Goal: Task Accomplishment & Management: Use online tool/utility

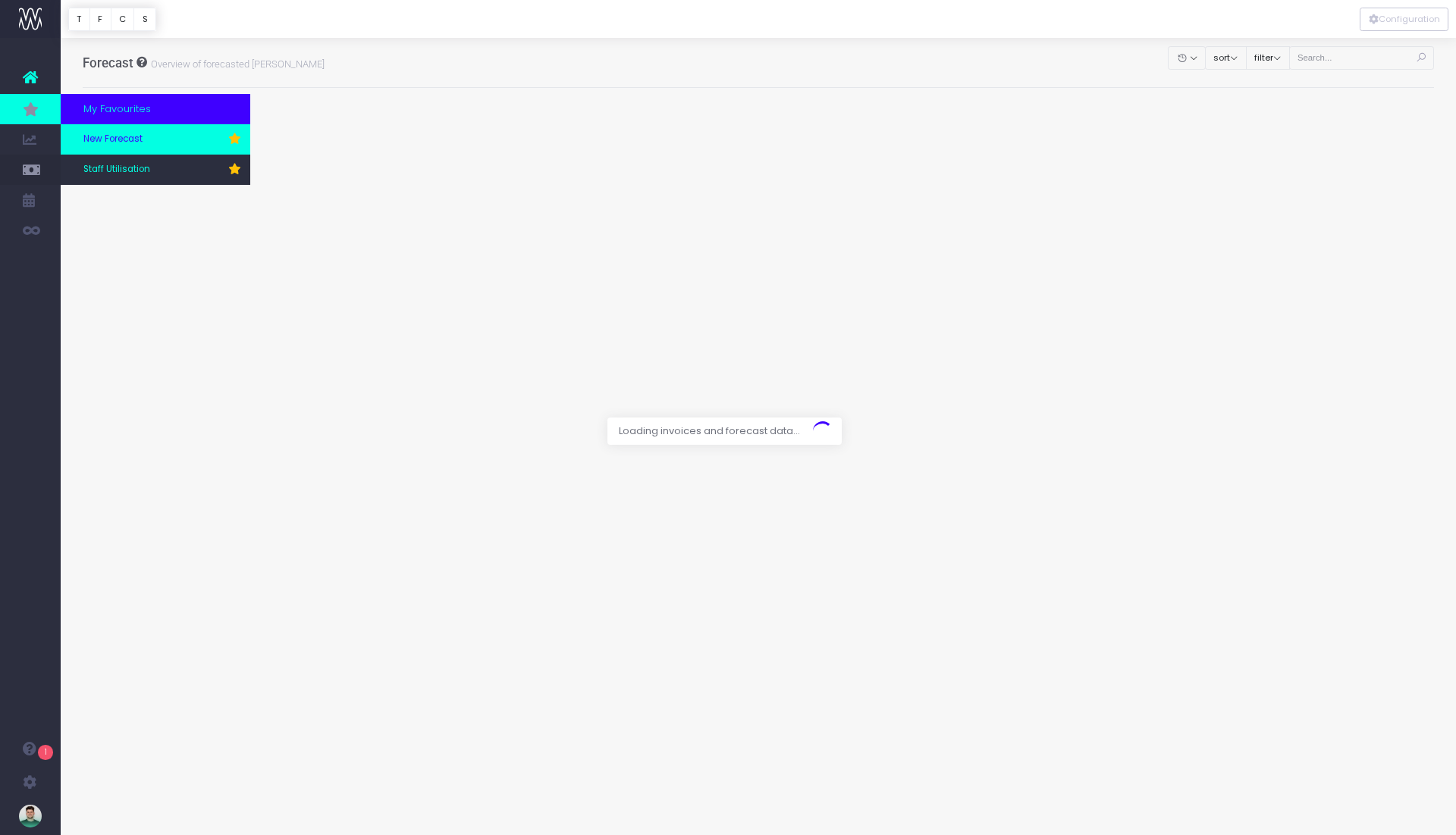
click at [135, 143] on span "New Forecast" at bounding box center [112, 139] width 59 height 14
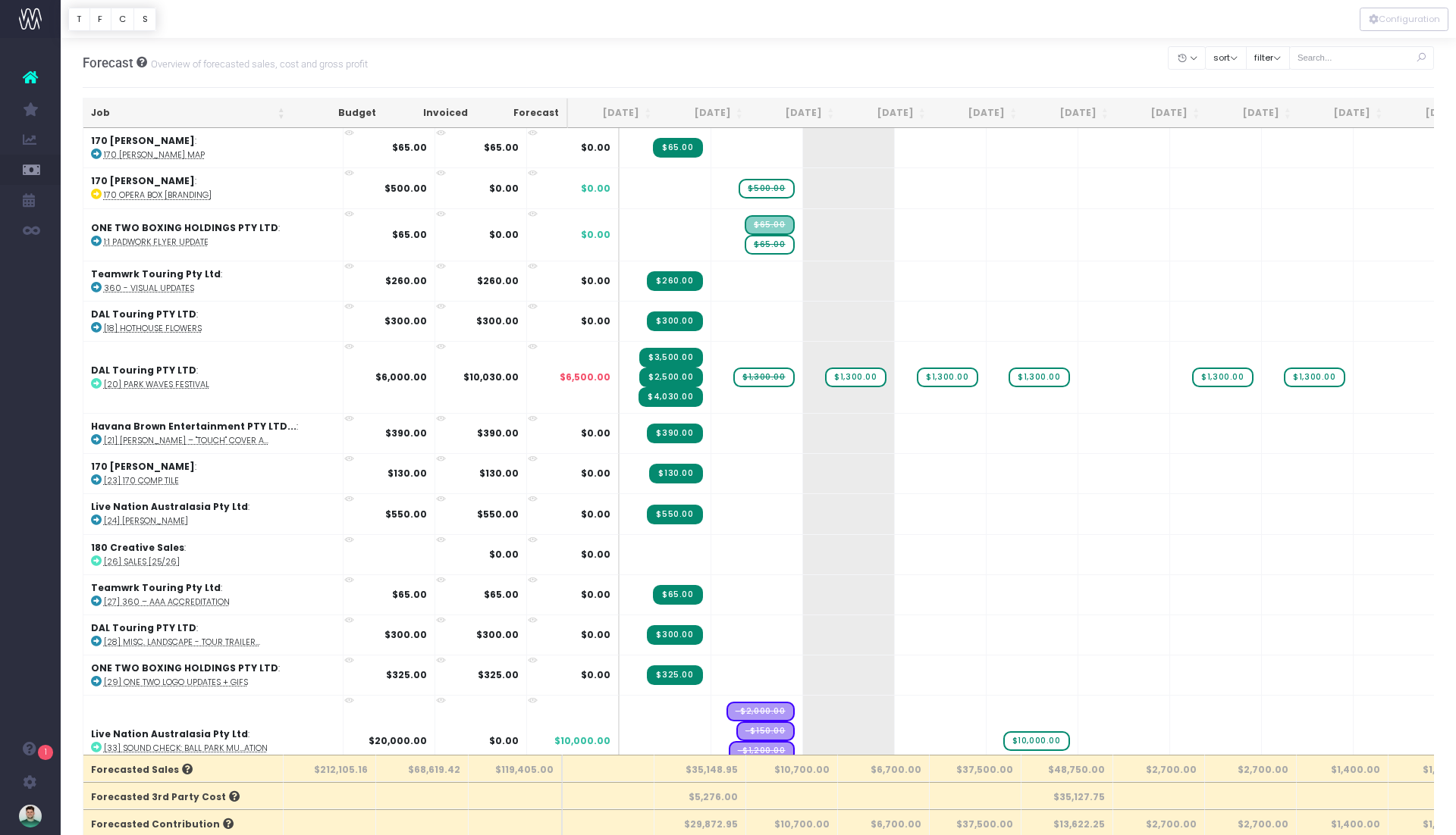
click at [995, 44] on div "Forecast Overview of forecasted sales, cost and gross profit Clear Filters Hide…" at bounding box center [759, 63] width 1352 height 50
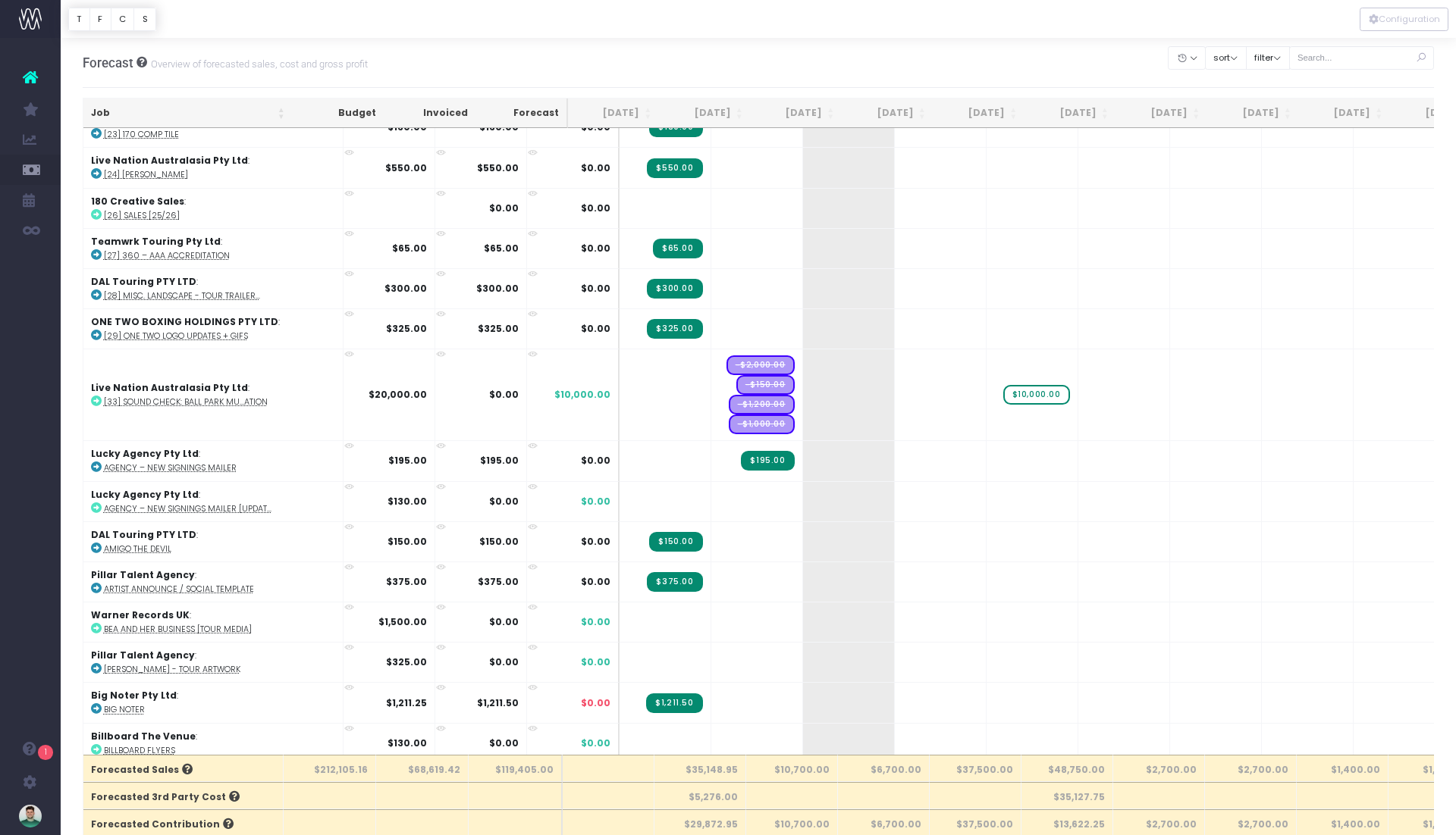
scroll to position [358, 0]
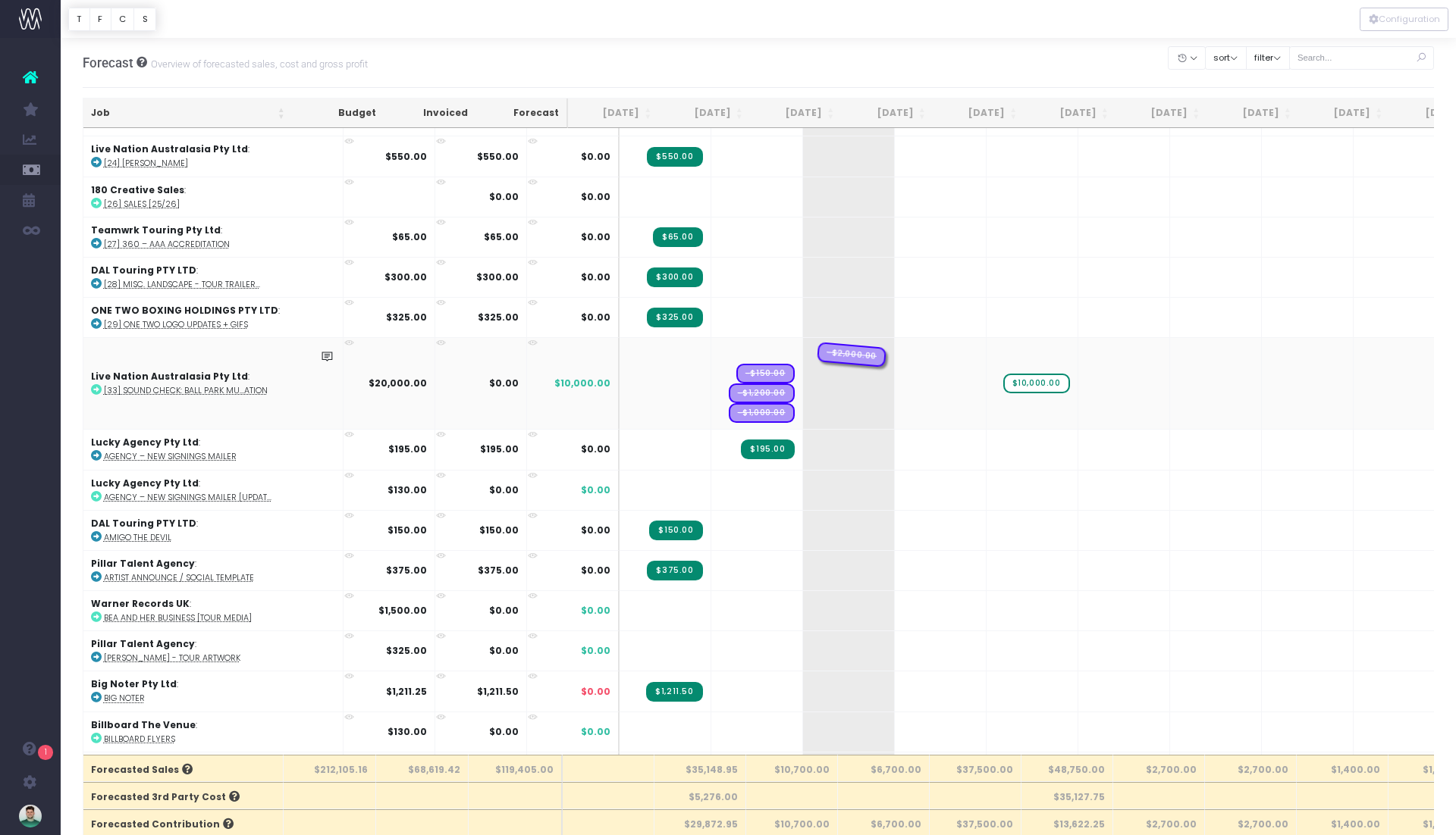
drag, startPoint x: 707, startPoint y: 341, endPoint x: 783, endPoint y: 337, distance: 76.1
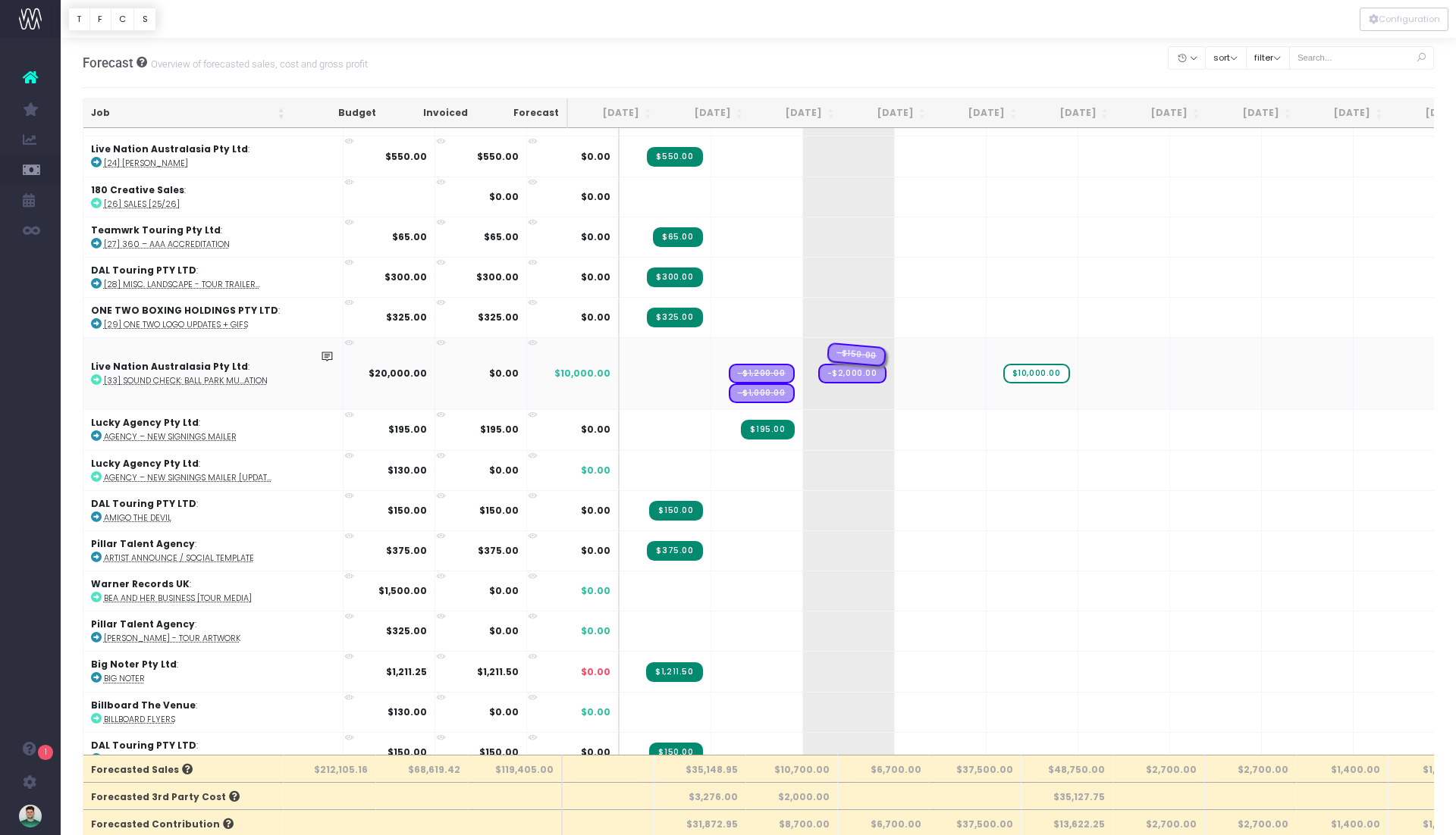
drag, startPoint x: 713, startPoint y: 342, endPoint x: 786, endPoint y: 341, distance: 73.0
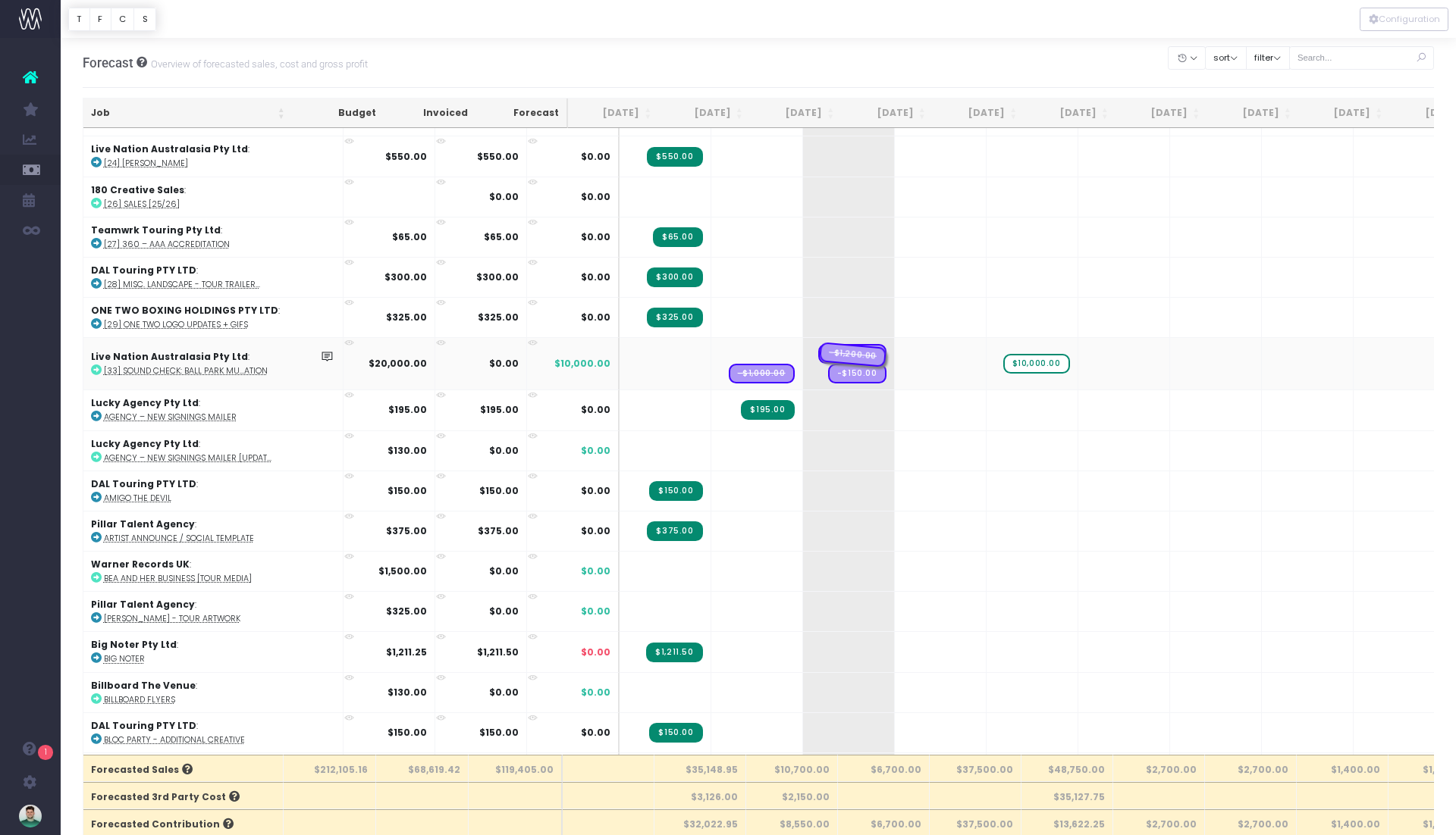
drag, startPoint x: 706, startPoint y: 339, endPoint x: 781, endPoint y: 339, distance: 75.0
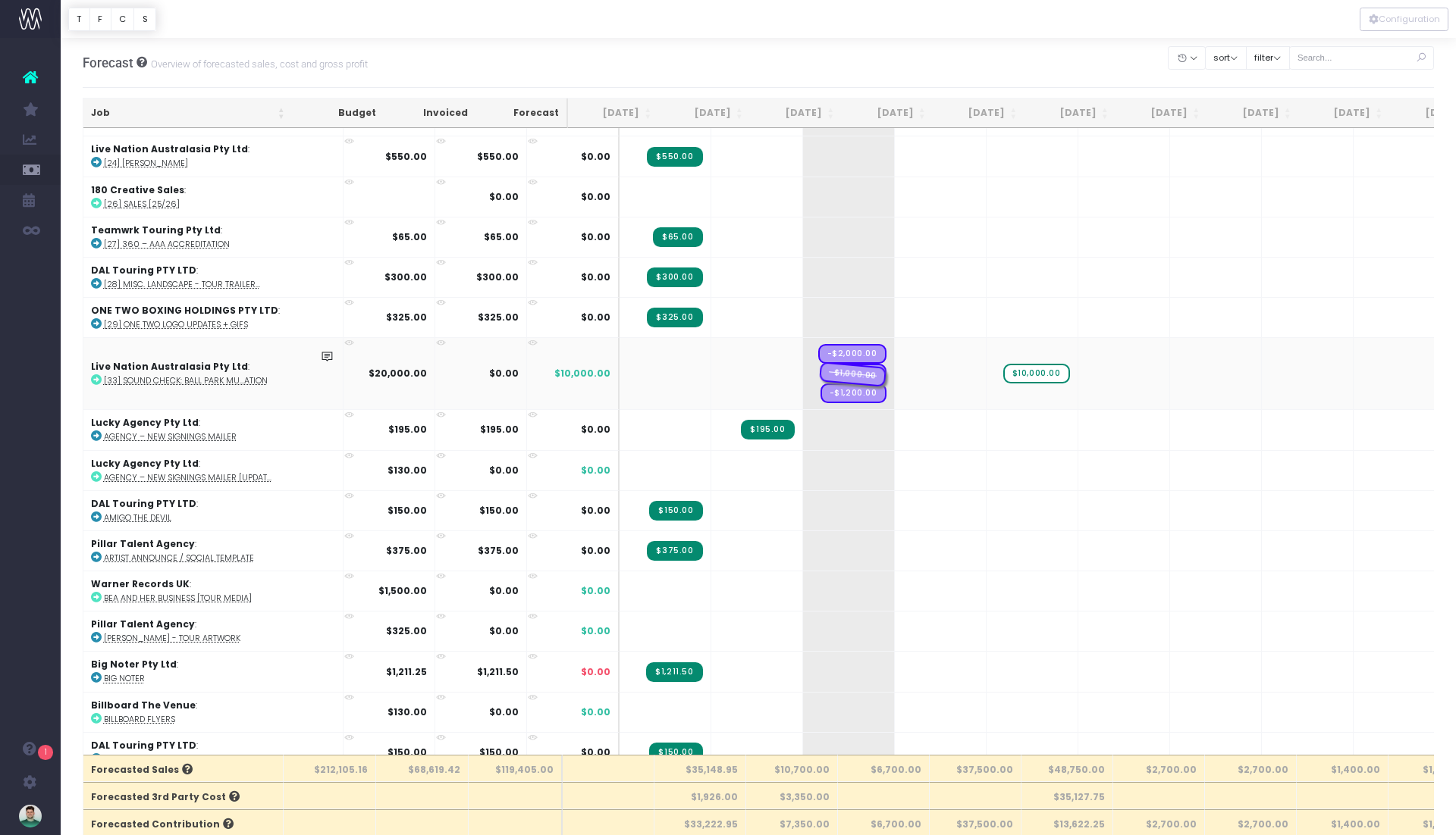
drag, startPoint x: 705, startPoint y: 361, endPoint x: 786, endPoint y: 362, distance: 81.0
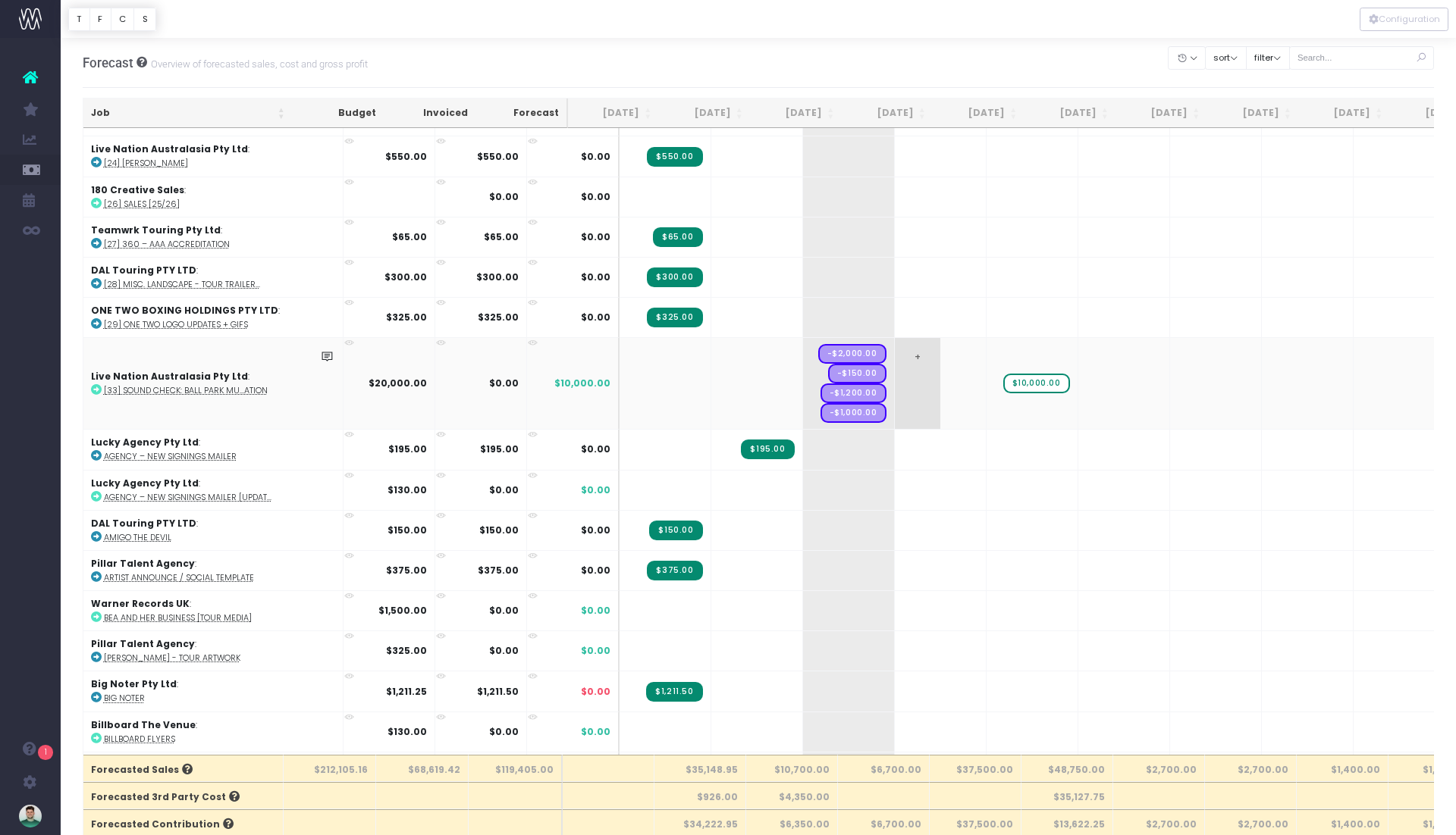
click at [895, 350] on span "+" at bounding box center [917, 383] width 45 height 91
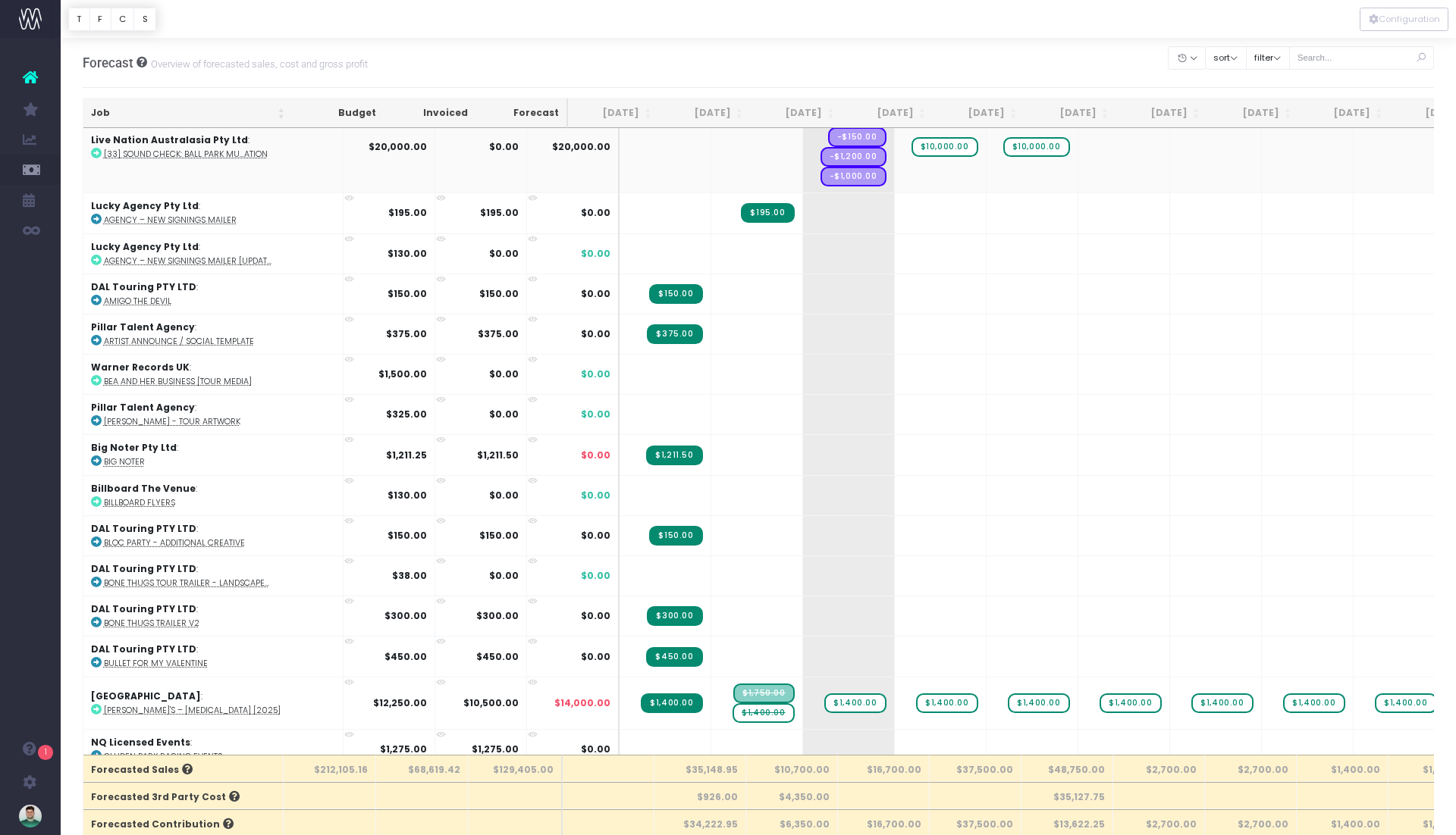
scroll to position [599, 0]
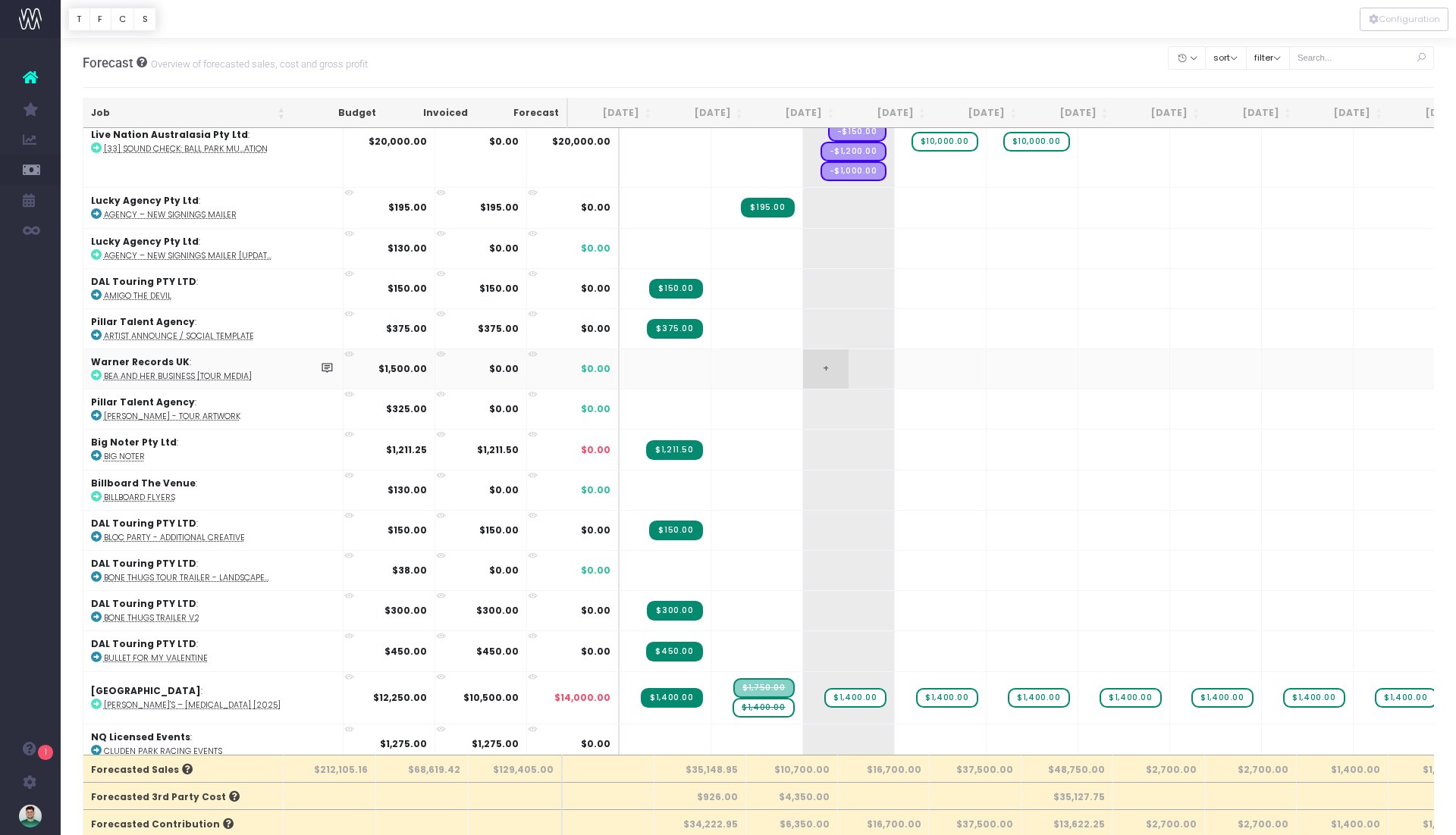
click at [803, 357] on span "+" at bounding box center [826, 369] width 45 height 40
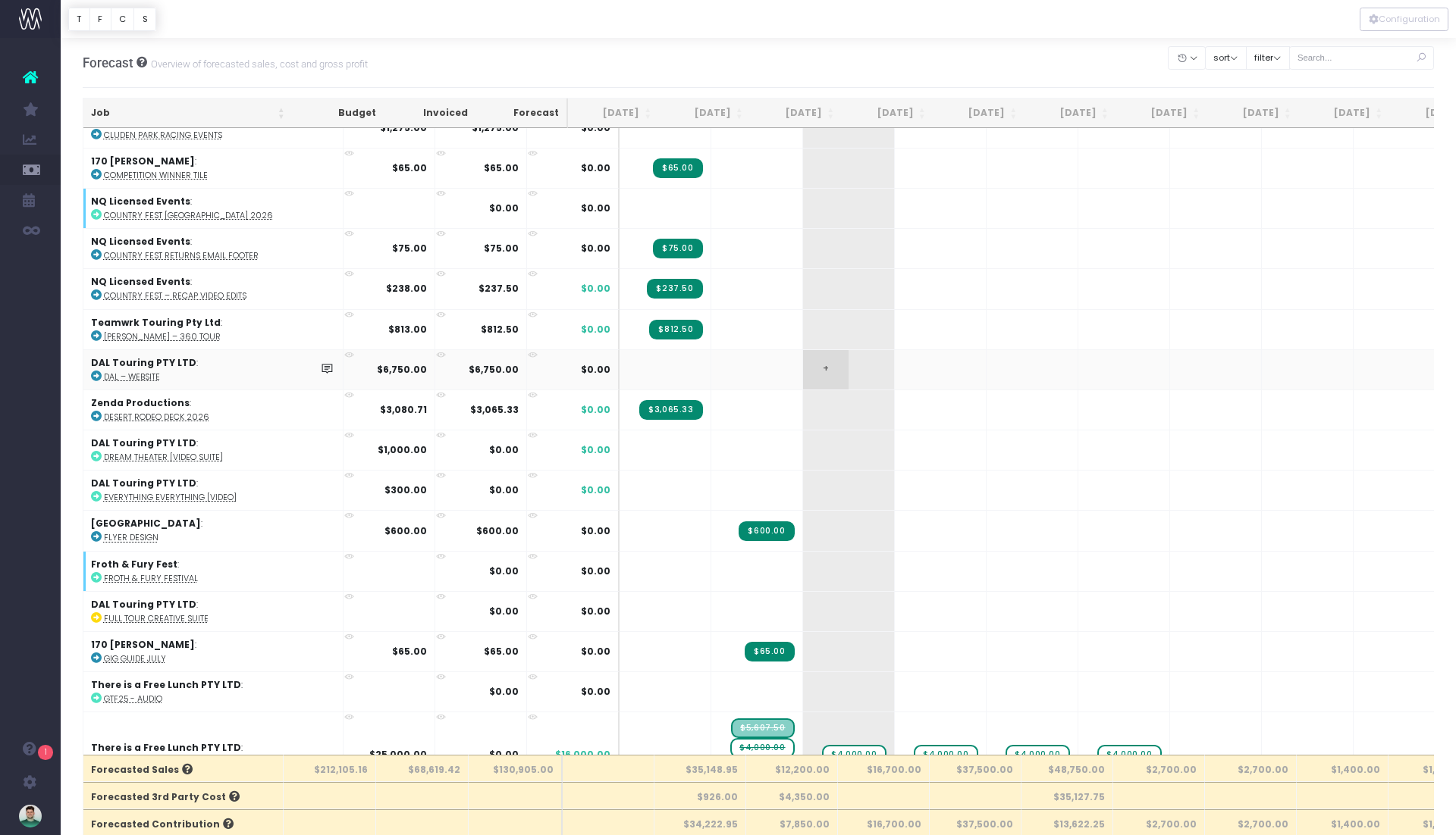
scroll to position [1220, 0]
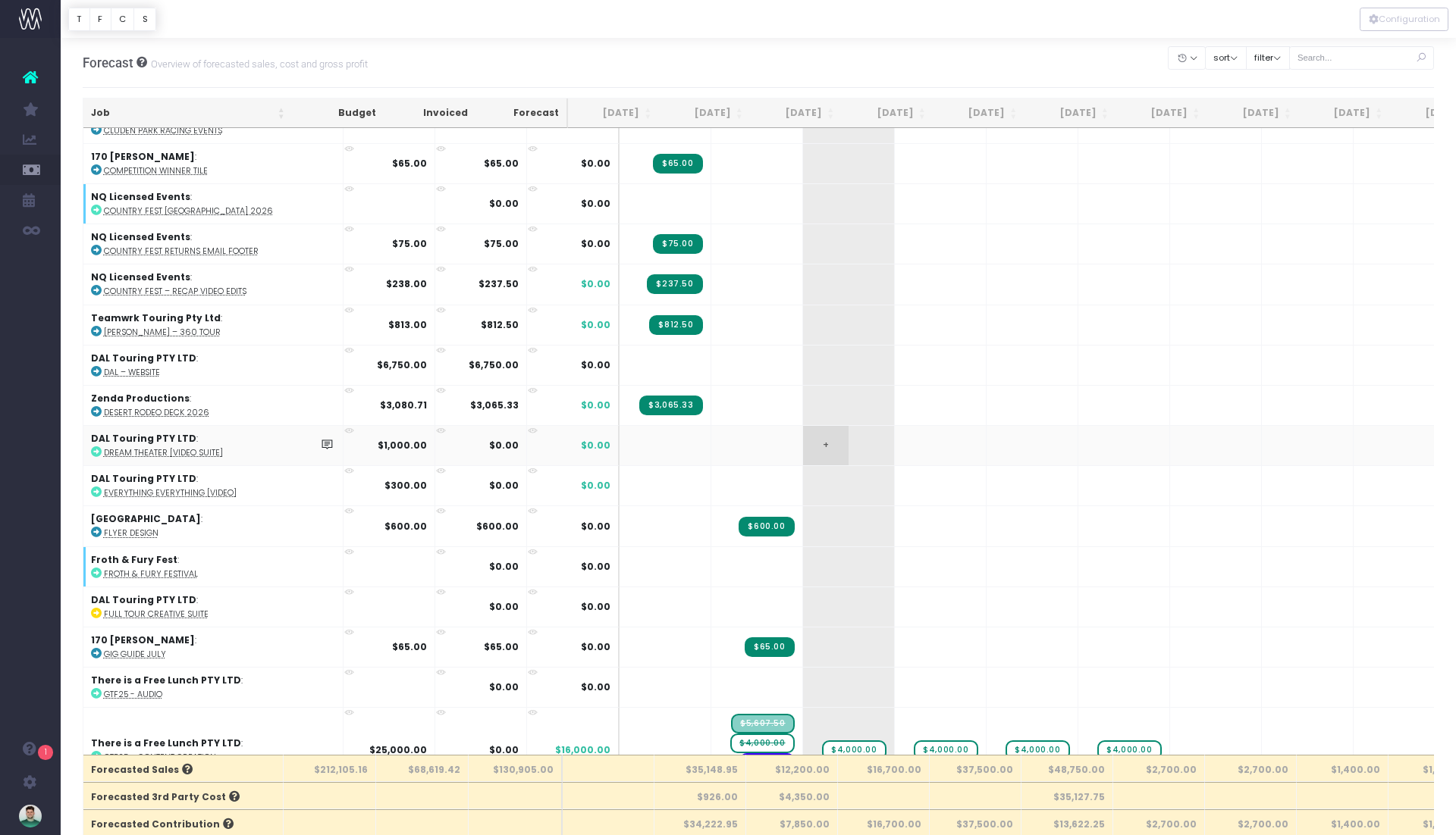
click at [803, 426] on span "+" at bounding box center [826, 445] width 45 height 40
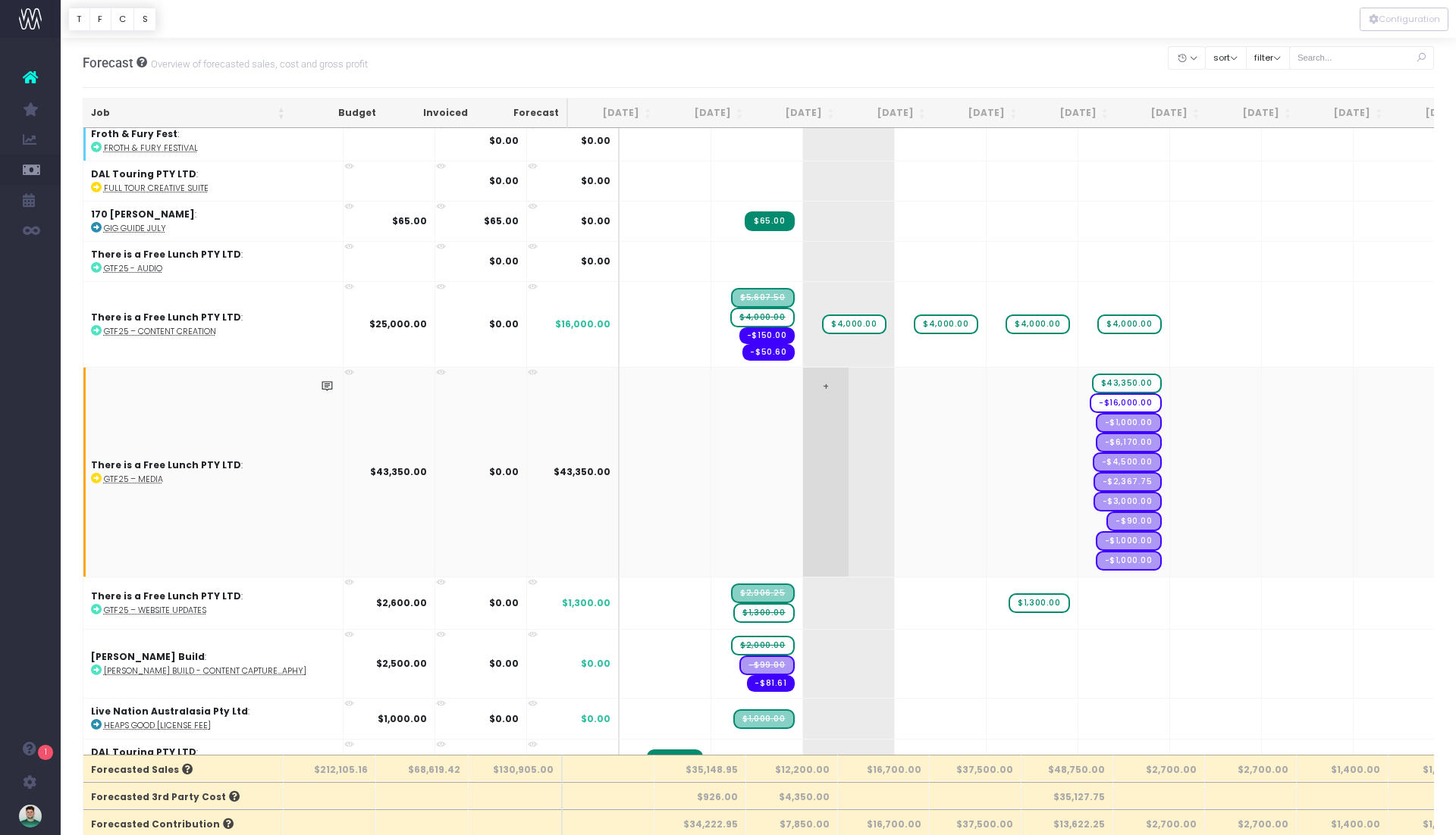
scroll to position [1657, 0]
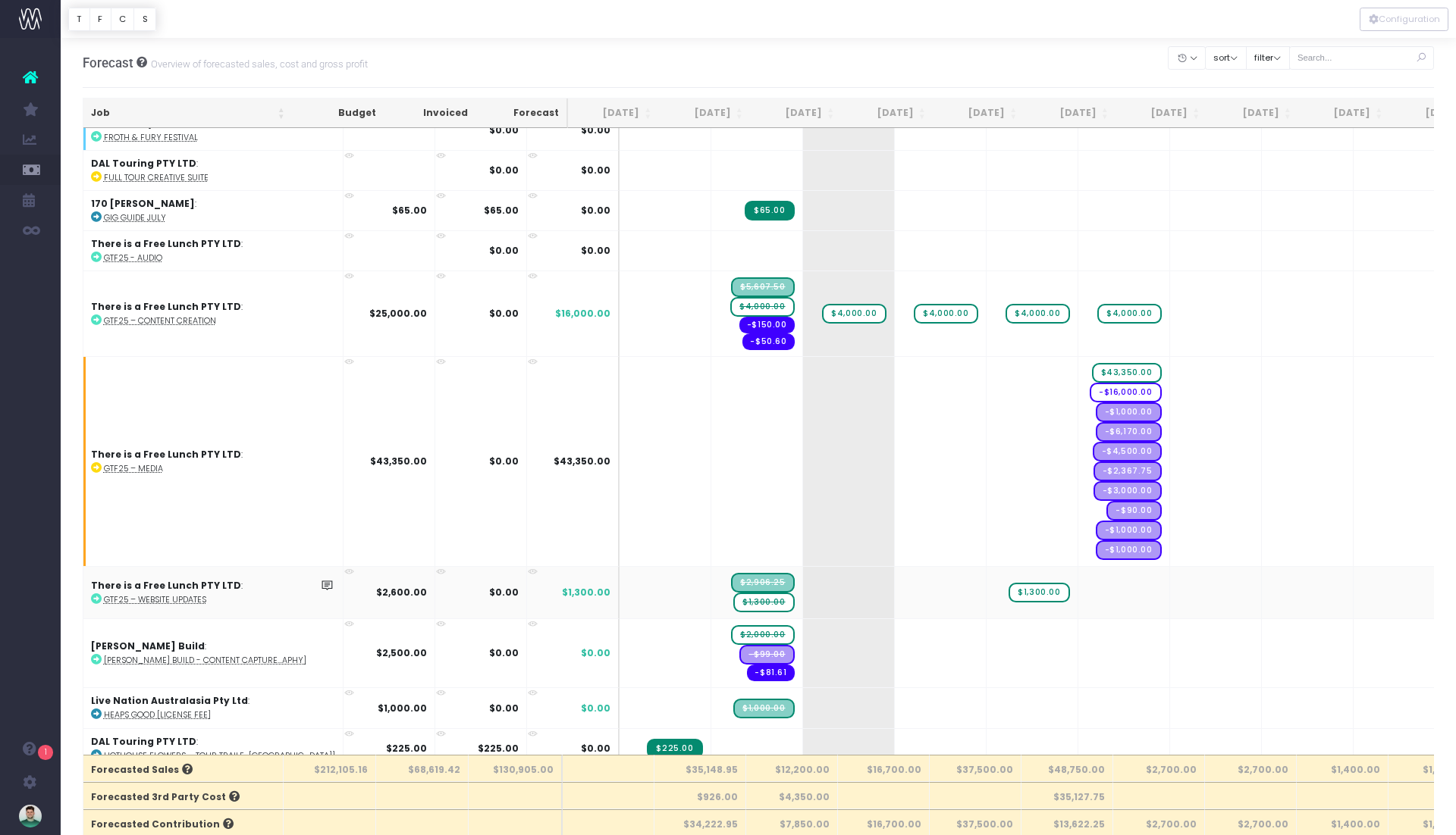
click at [733, 593] on span "$1,300.00" at bounding box center [763, 602] width 61 height 19
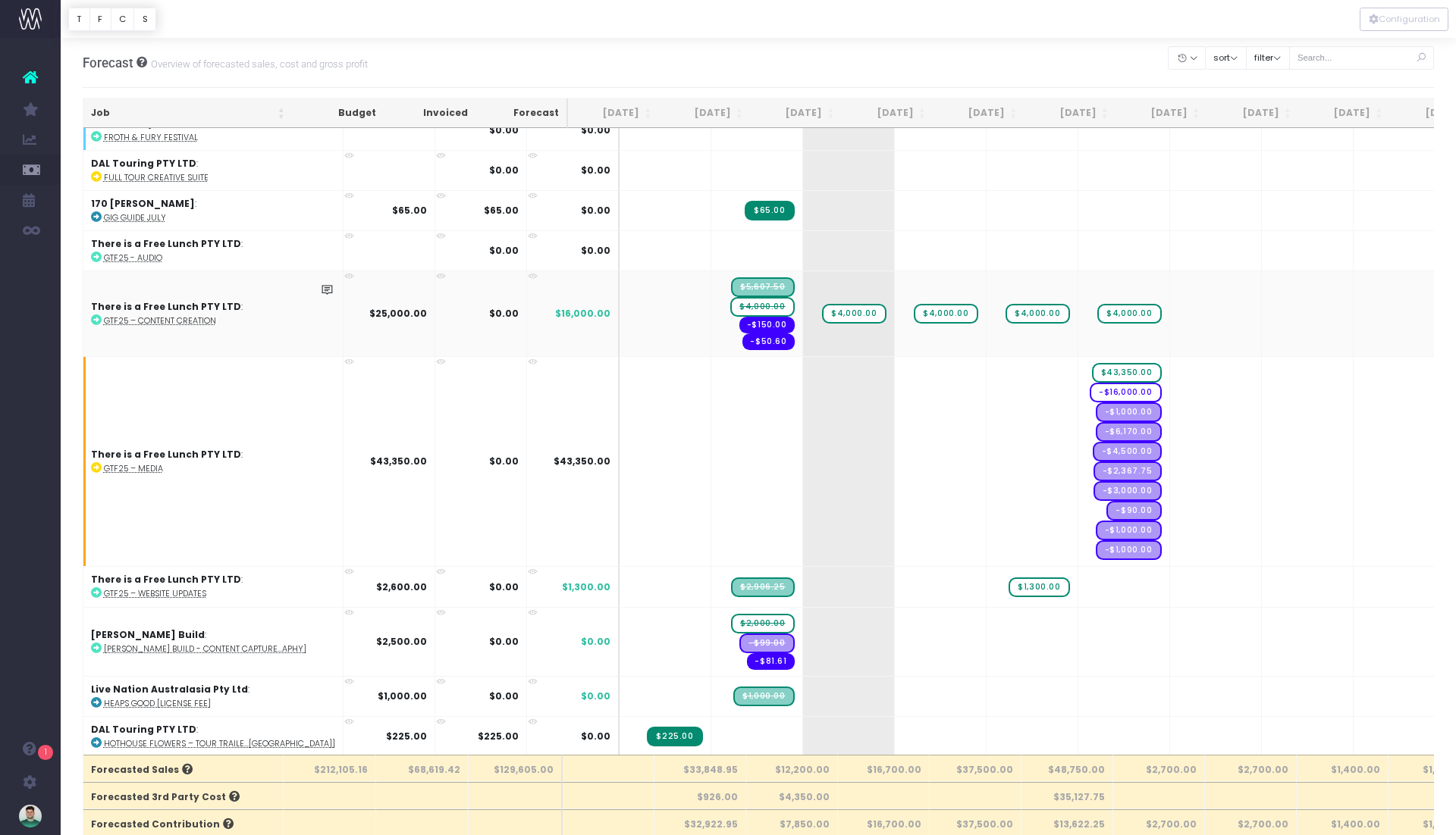
click at [730, 297] on span "$4,000.00" at bounding box center [762, 307] width 64 height 19
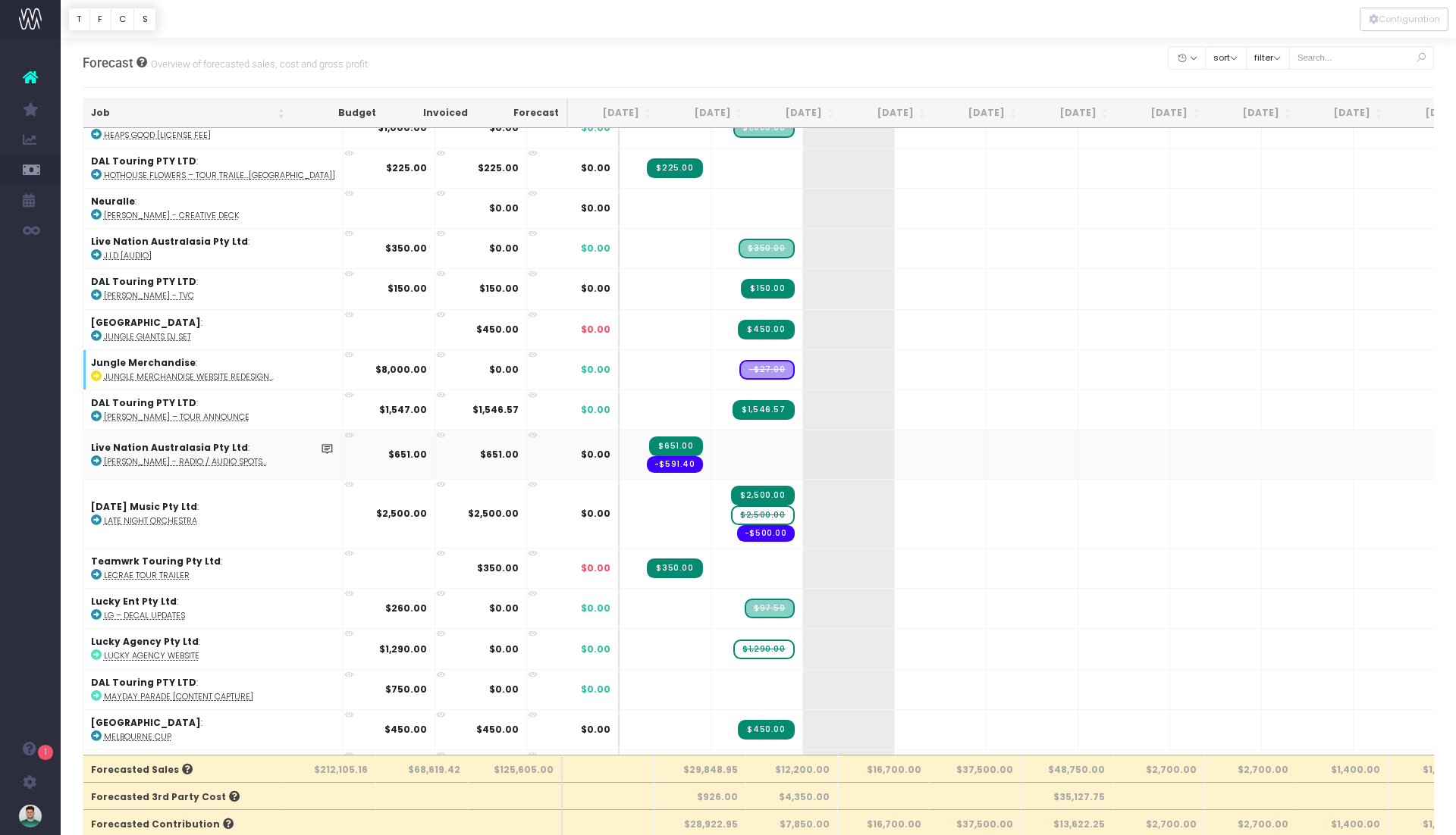
scroll to position [2219, 0]
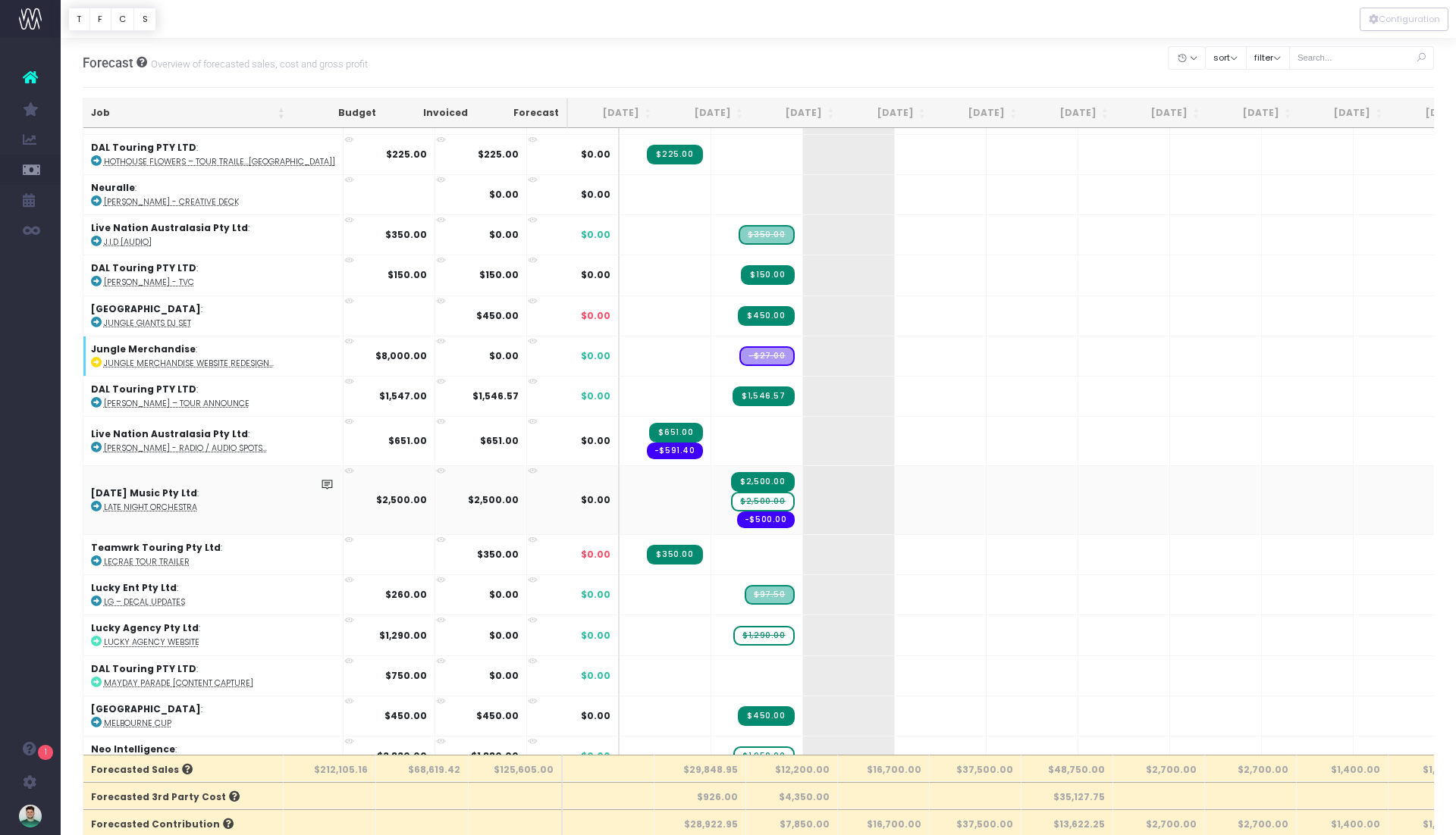
click at [731, 492] on span "$2,500.00" at bounding box center [762, 502] width 63 height 19
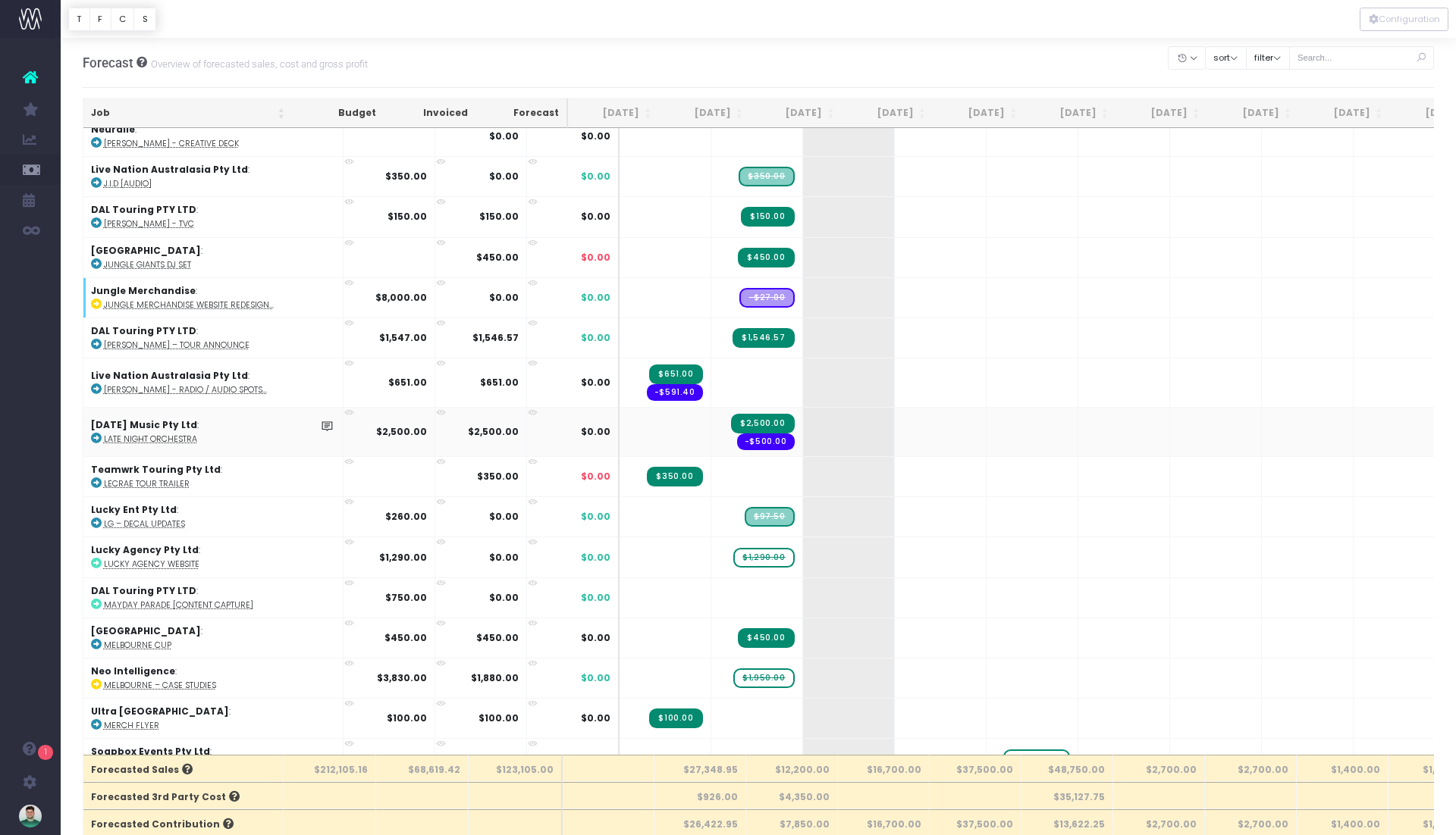
scroll to position [2285, 0]
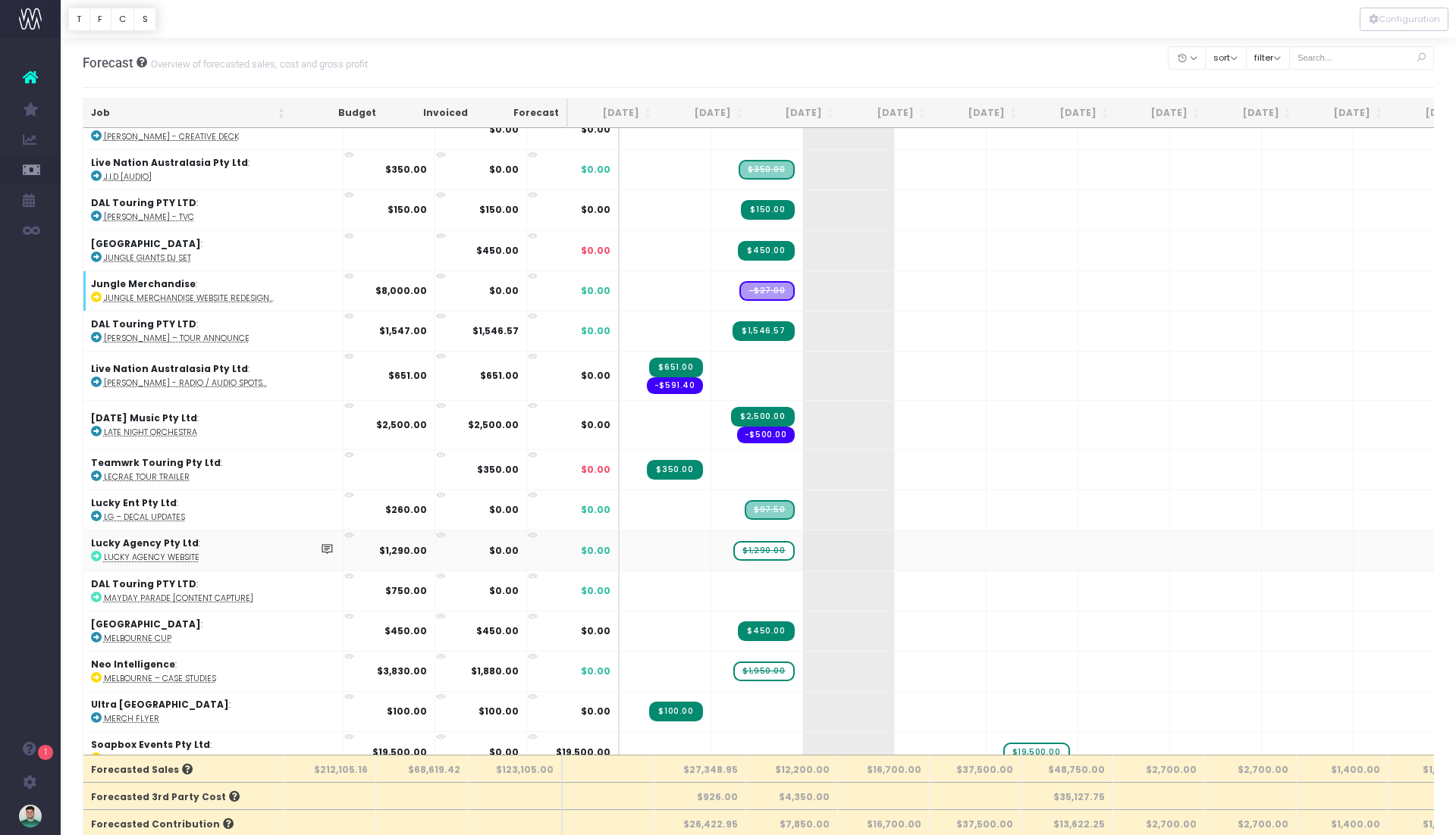
click at [733, 542] on span "$1,290.00" at bounding box center [763, 551] width 61 height 19
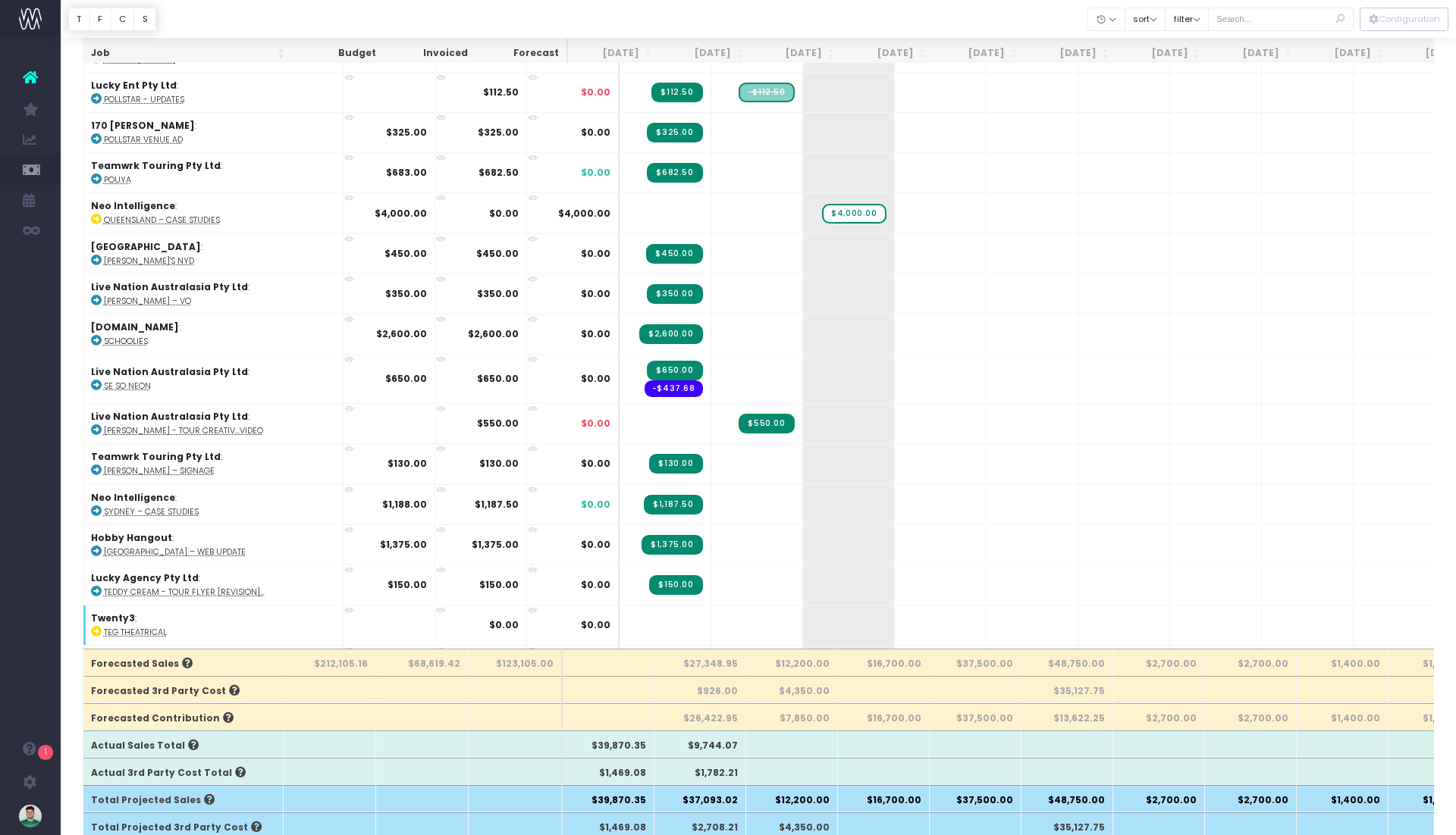
scroll to position [3967, 0]
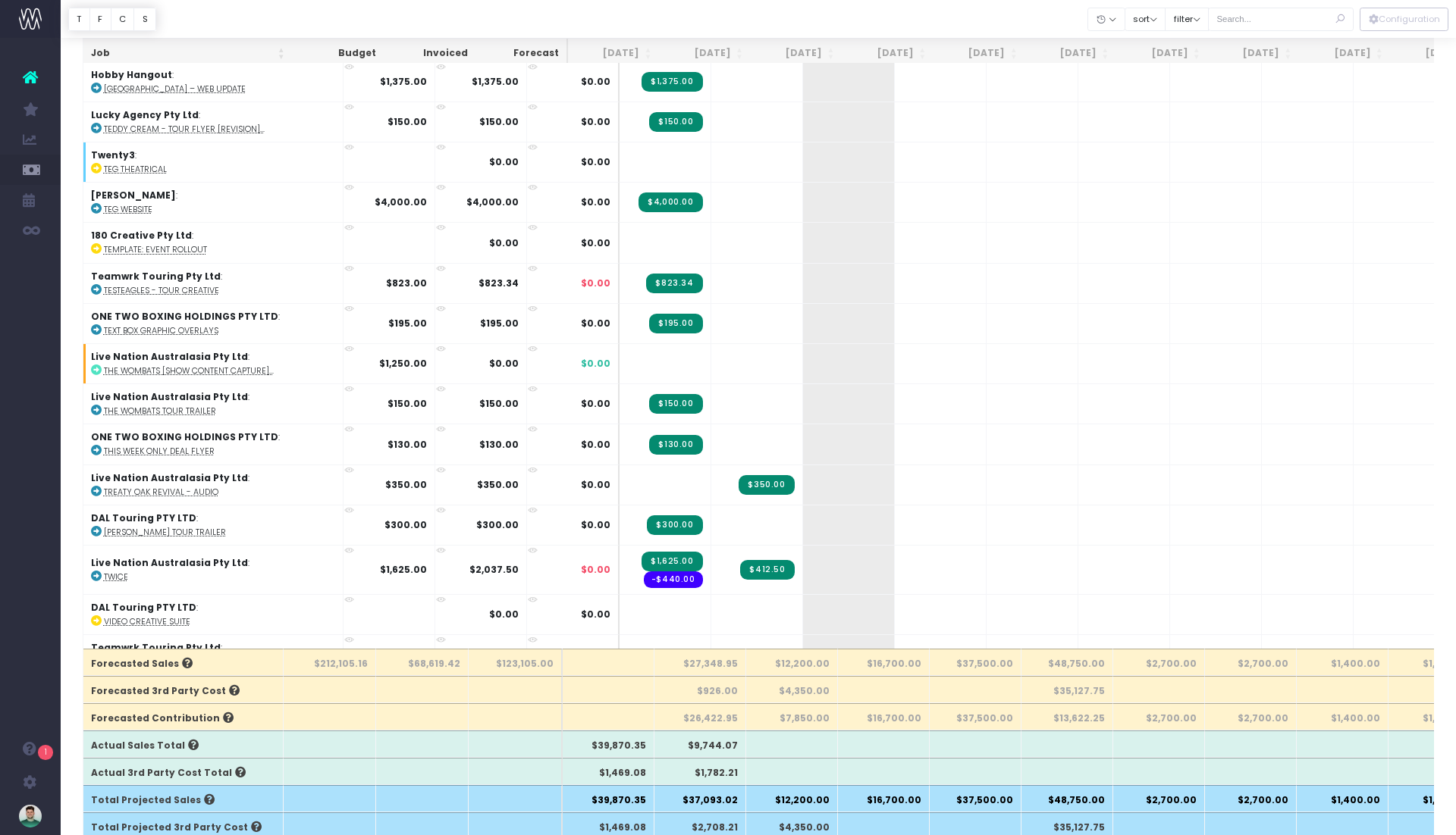
click at [756, 671] on th "$12,200.00" at bounding box center [792, 662] width 92 height 27
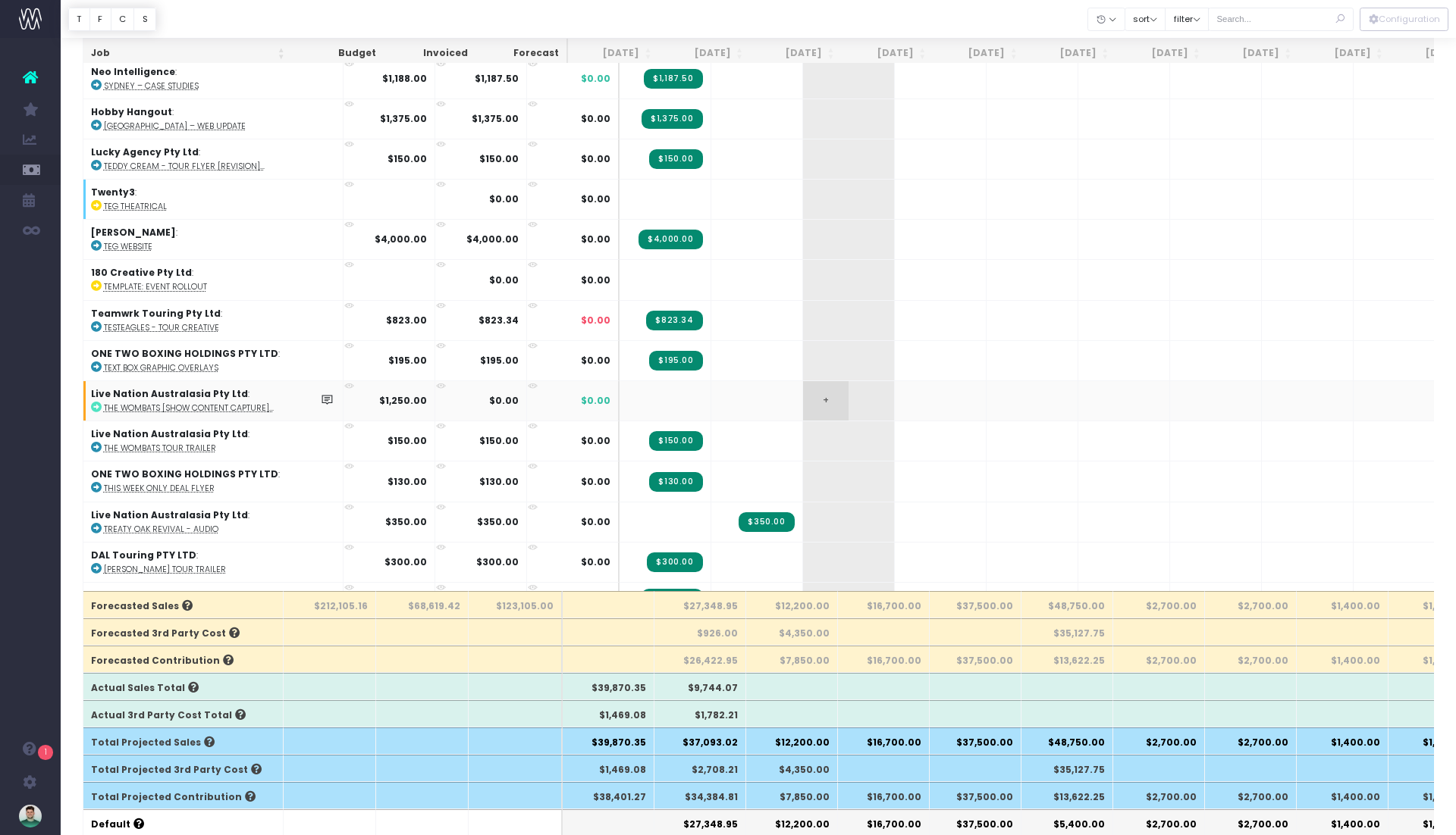
scroll to position [3859, 0]
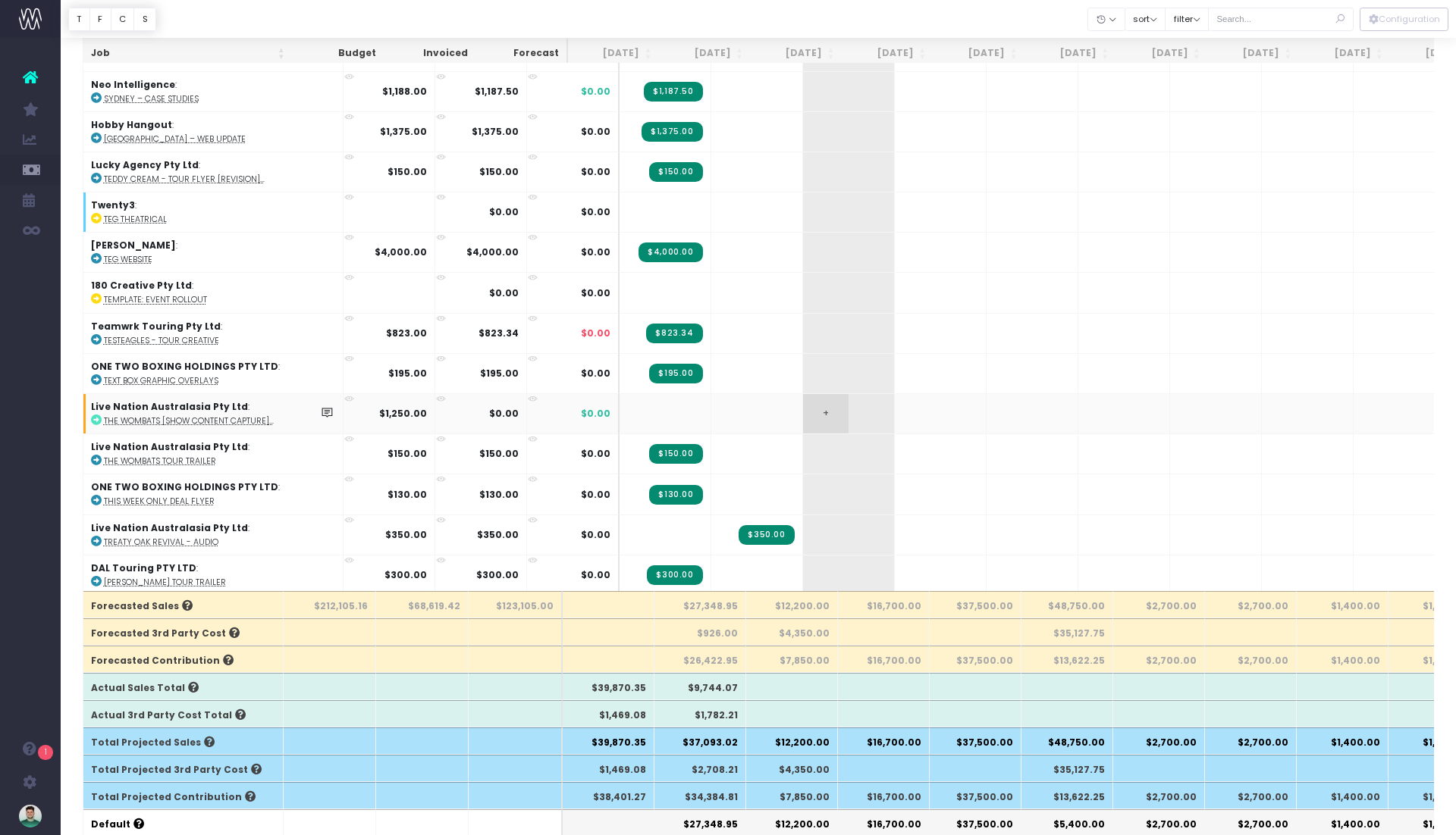
click at [803, 394] on span "+" at bounding box center [826, 413] width 45 height 40
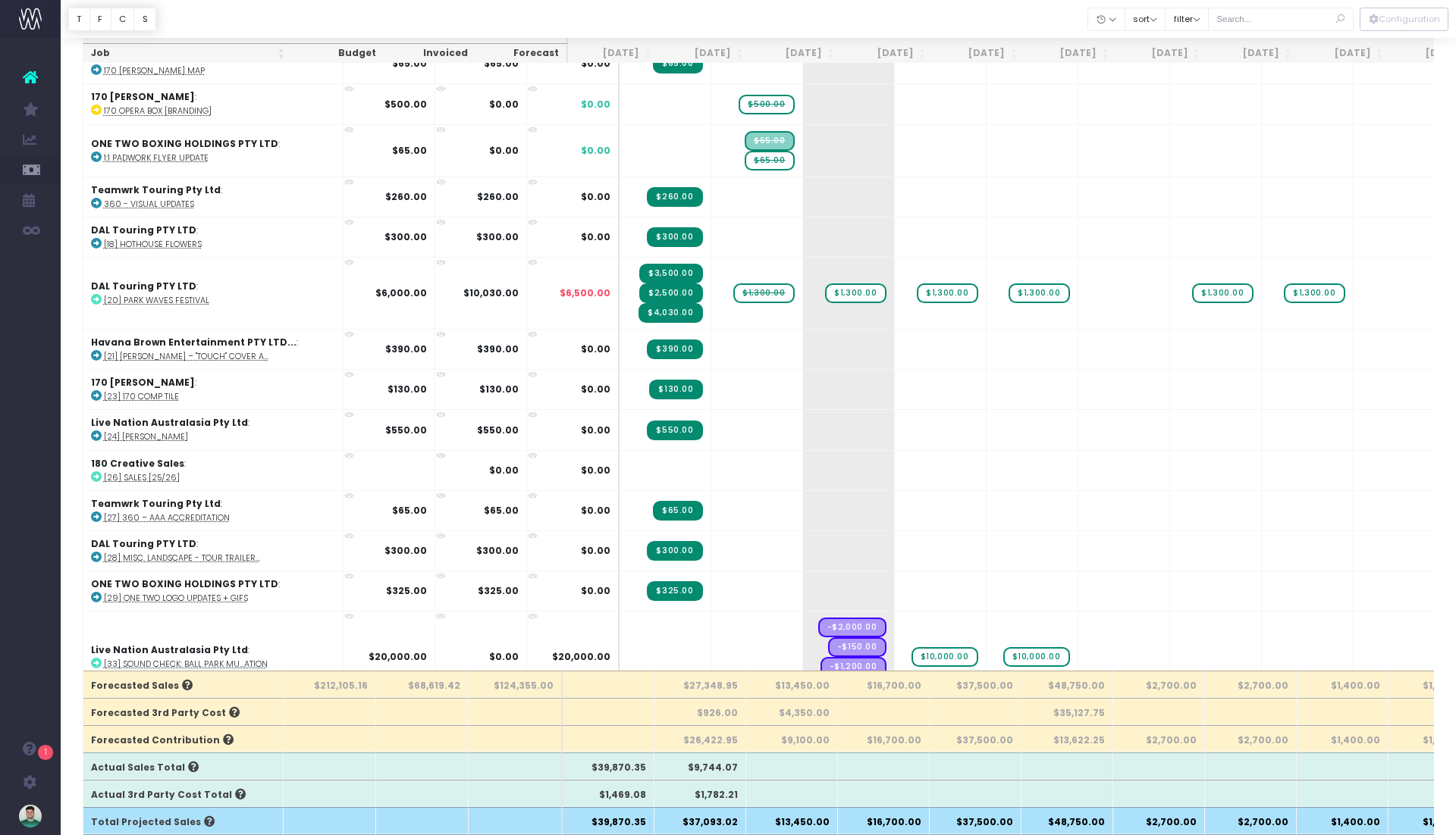
scroll to position [0, 0]
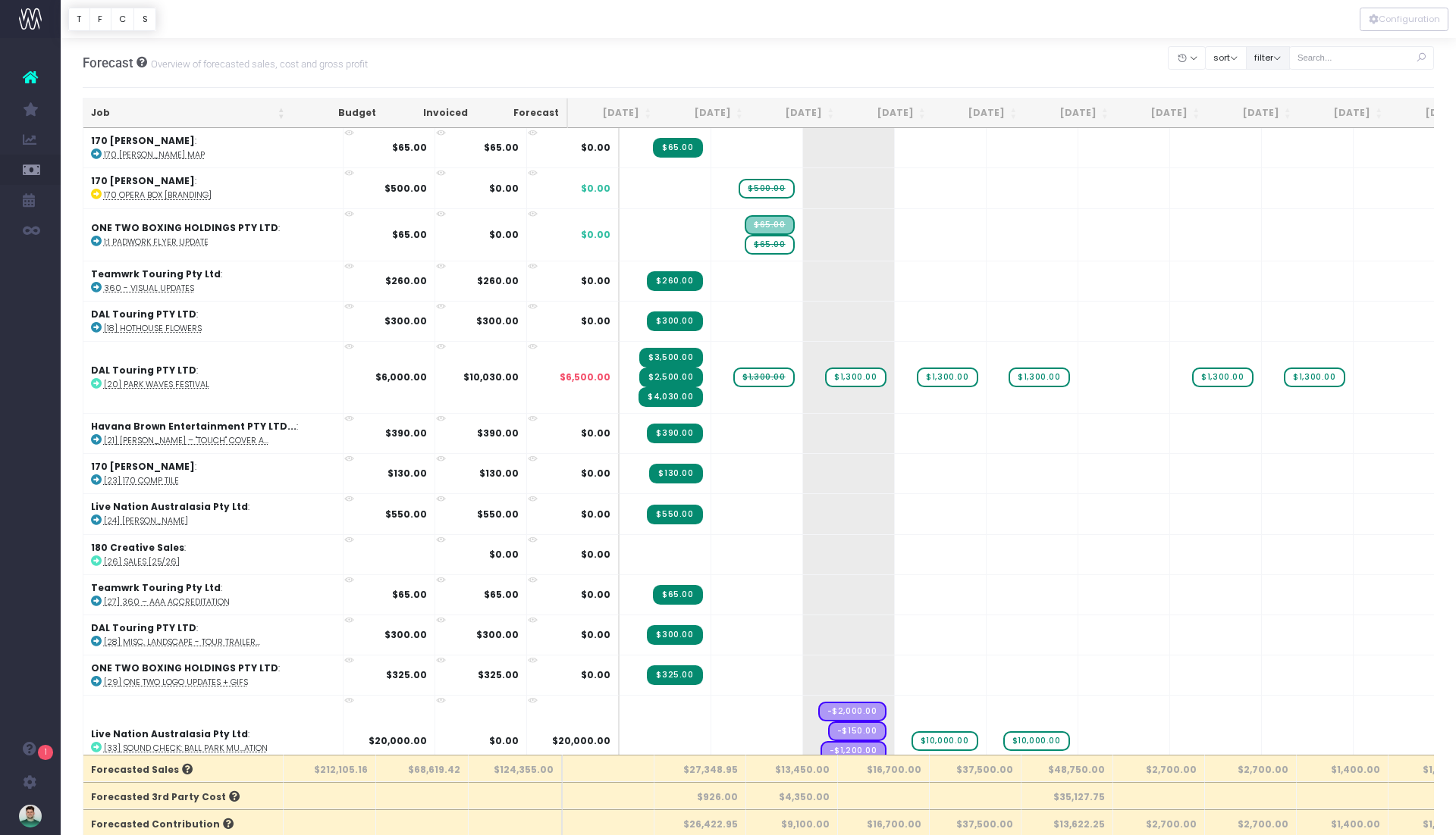
click at [1290, 55] on button "filter" at bounding box center [1268, 58] width 44 height 23
click at [993, 23] on div at bounding box center [758, 18] width 1395 height 38
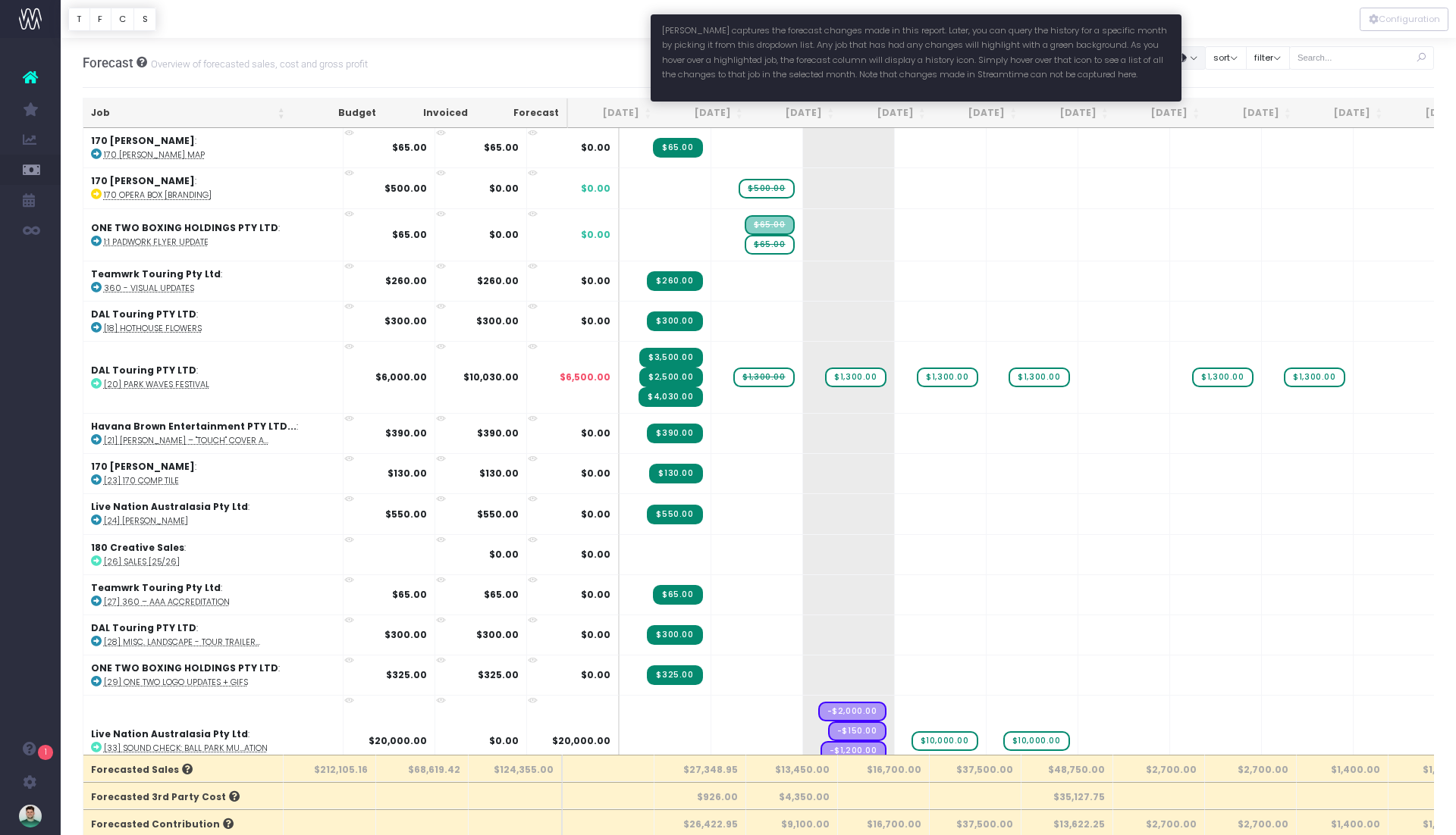
click at [1188, 58] on icon "button" at bounding box center [1182, 58] width 11 height 0
click at [1231, 139] on link "[DATE]" at bounding box center [1217, 138] width 98 height 26
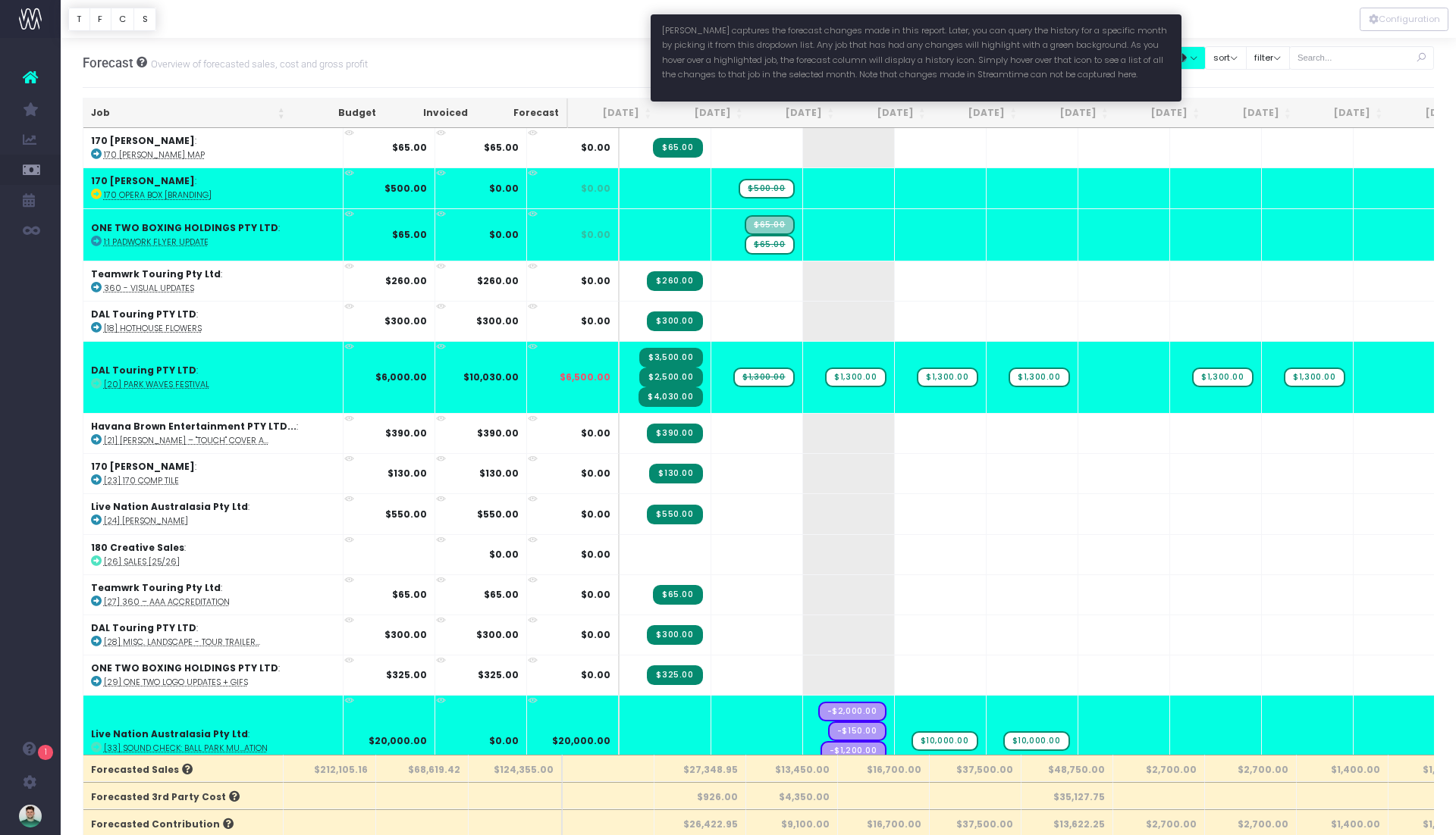
click at [1206, 60] on button "button" at bounding box center [1186, 58] width 38 height 23
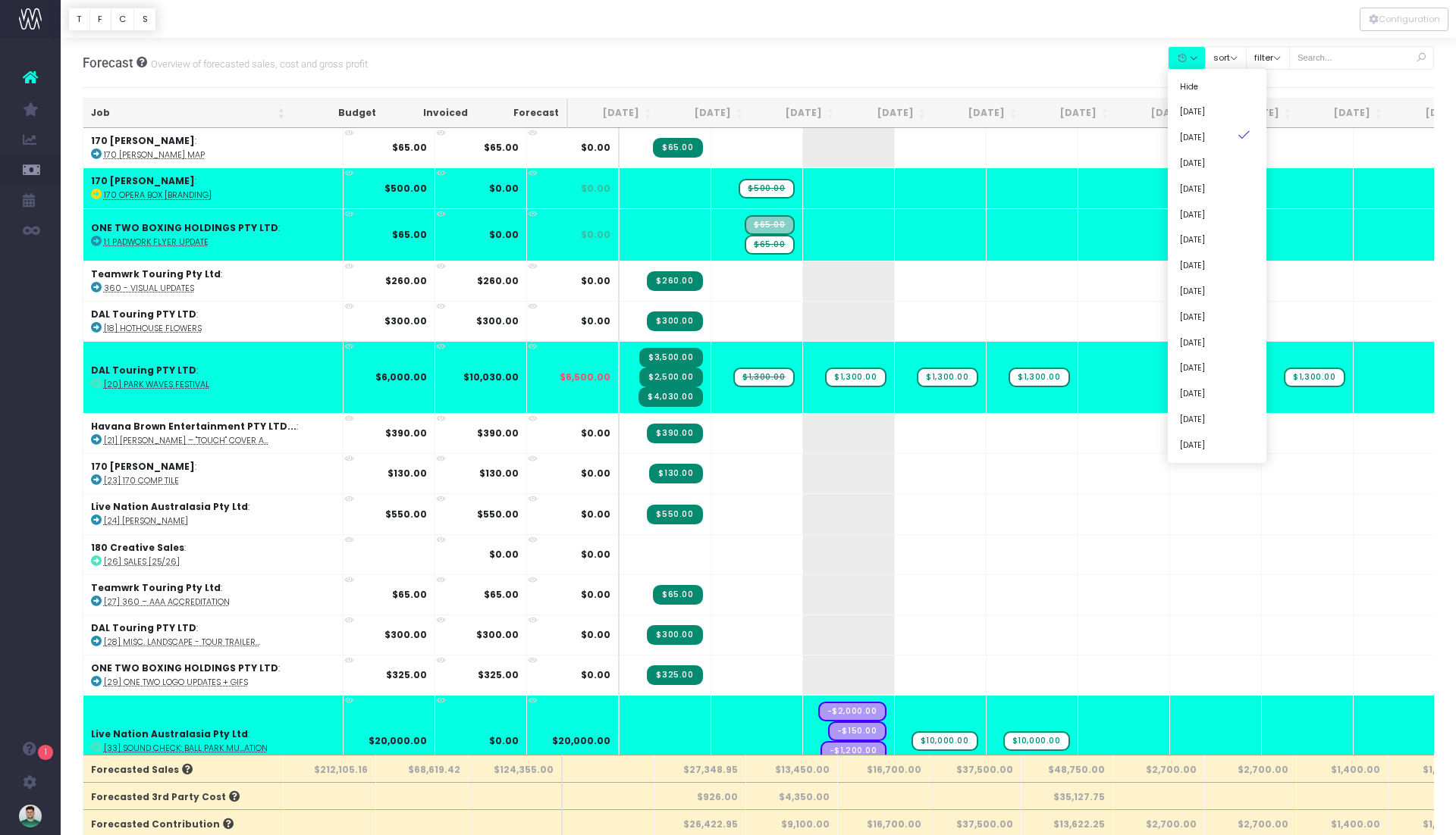
click at [630, 51] on div "Forecast Overview of forecasted sales, cost and gross profit Clear Filters Hide…" at bounding box center [759, 63] width 1352 height 50
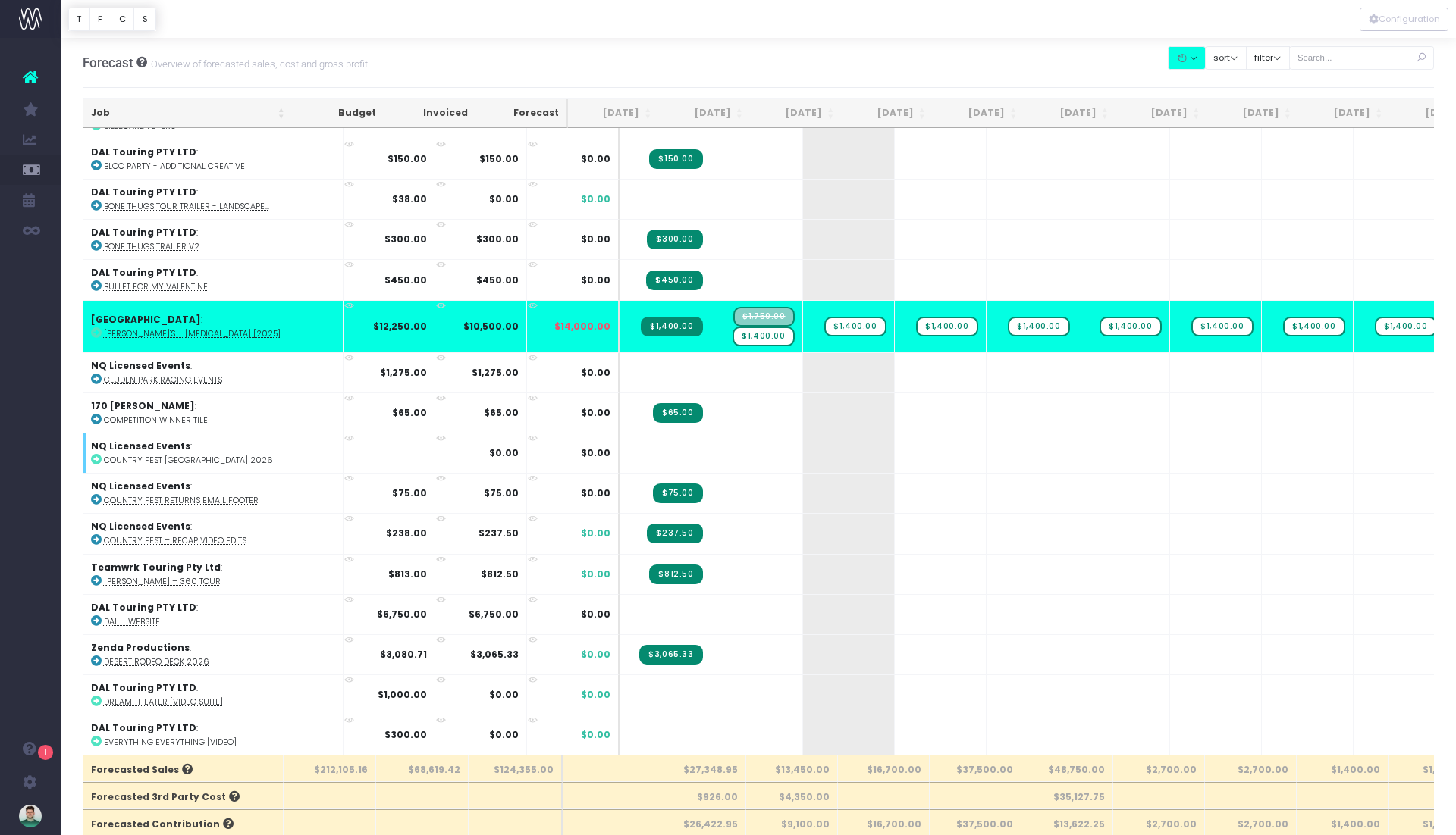
scroll to position [980, 0]
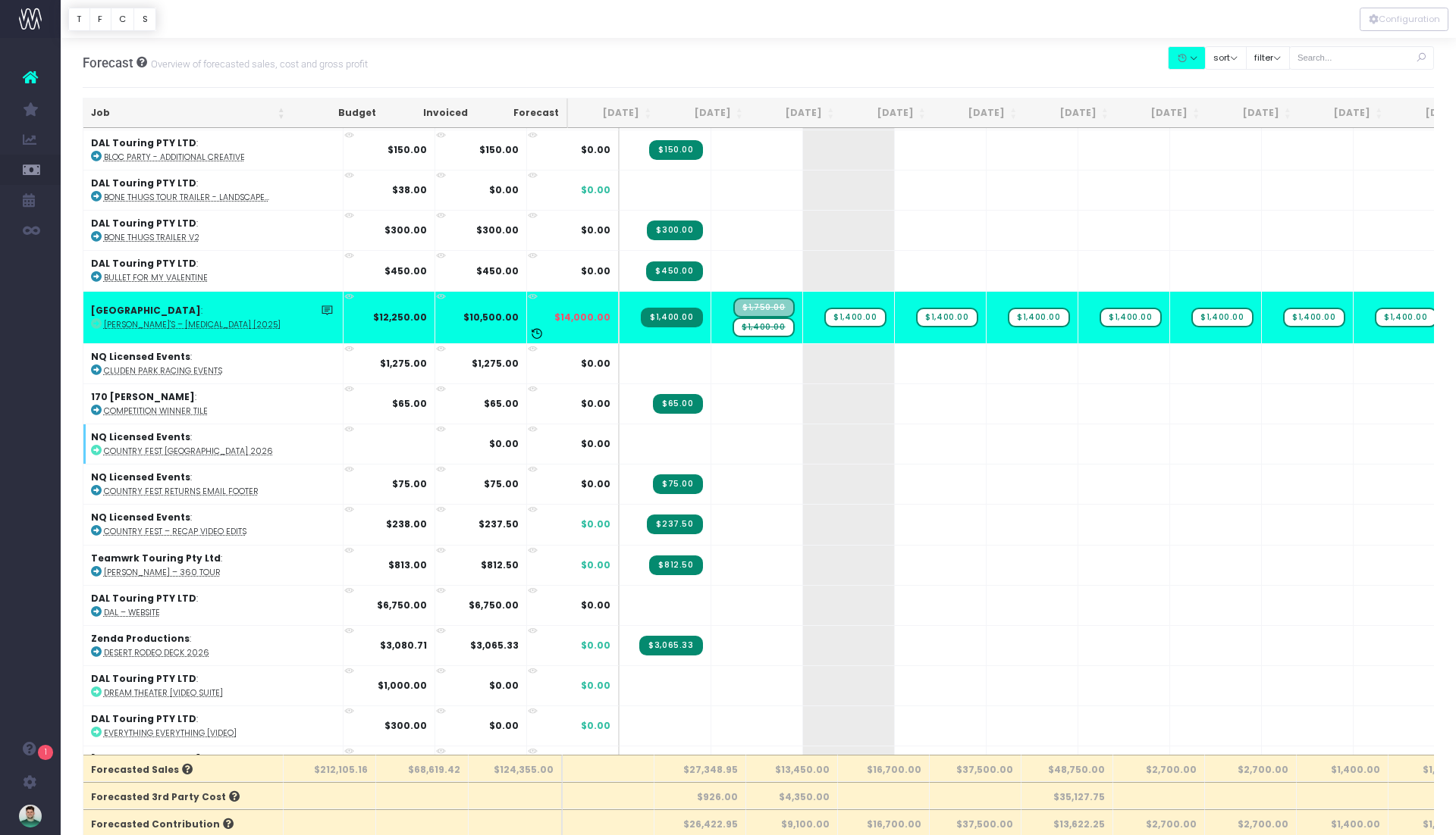
click at [733, 318] on span "$1,400.00" at bounding box center [764, 327] width 62 height 19
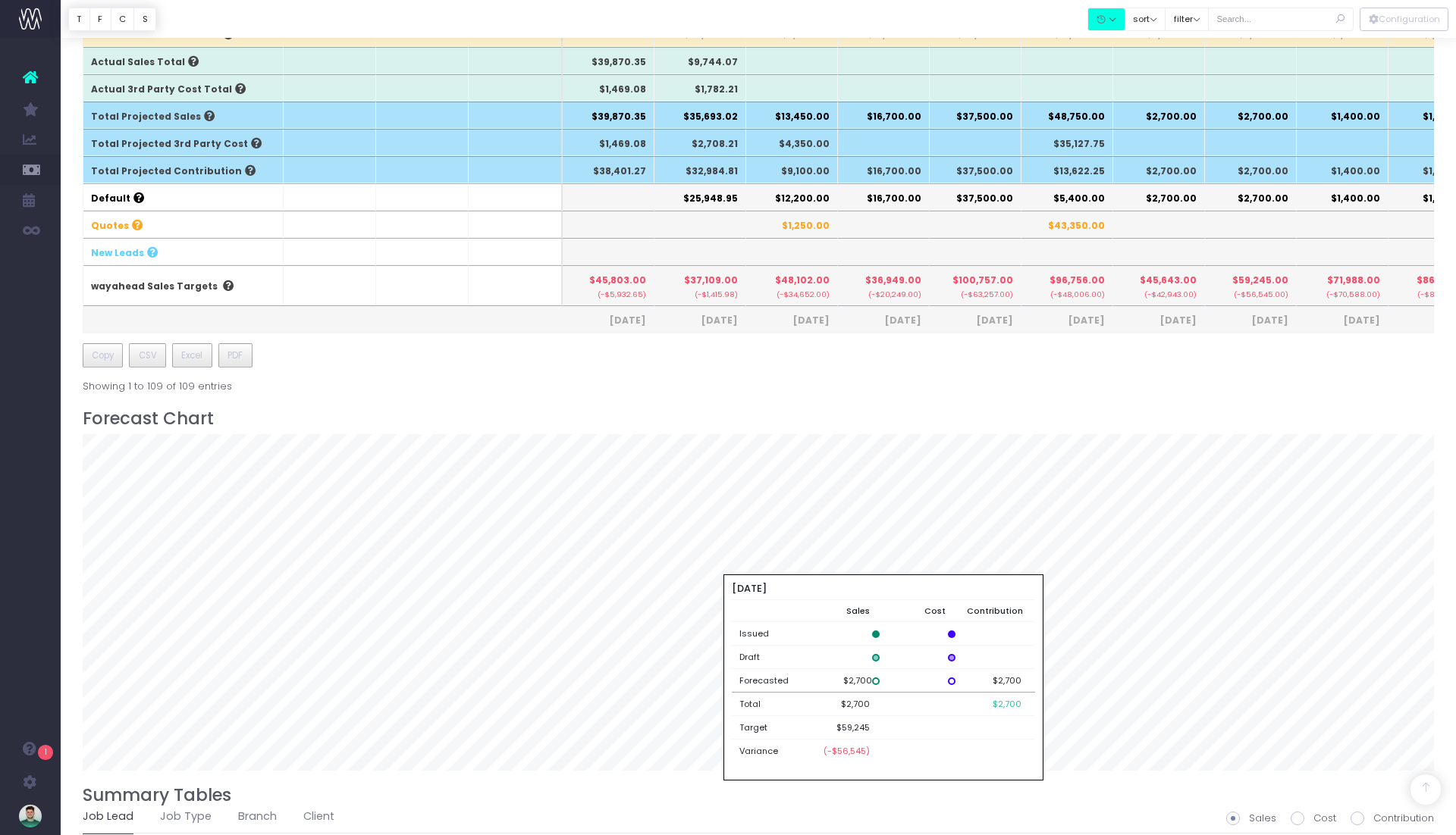
scroll to position [0, 0]
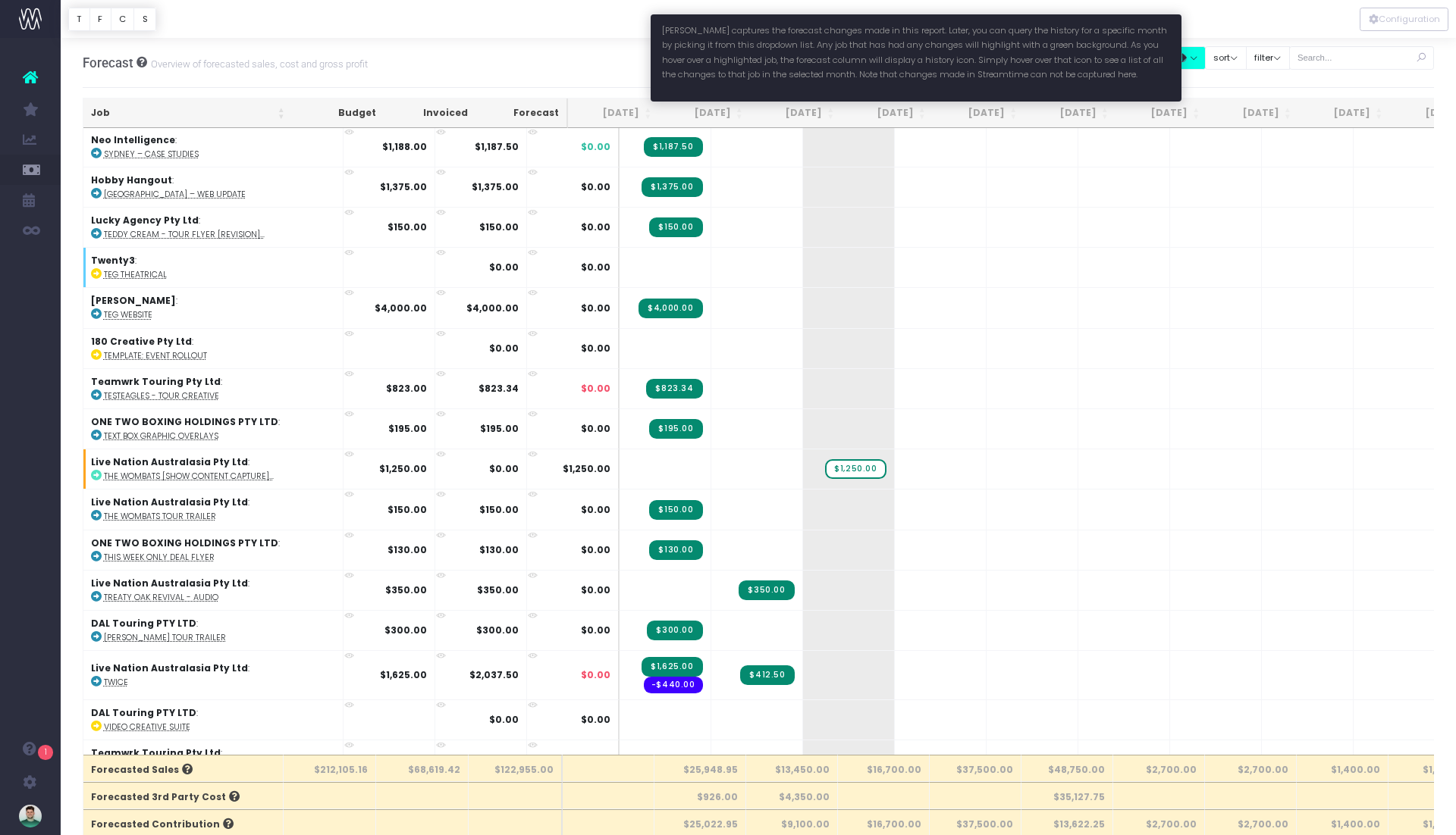
click at [1206, 59] on button "button" at bounding box center [1186, 58] width 38 height 23
click at [1218, 87] on link "Hide" at bounding box center [1217, 86] width 98 height 26
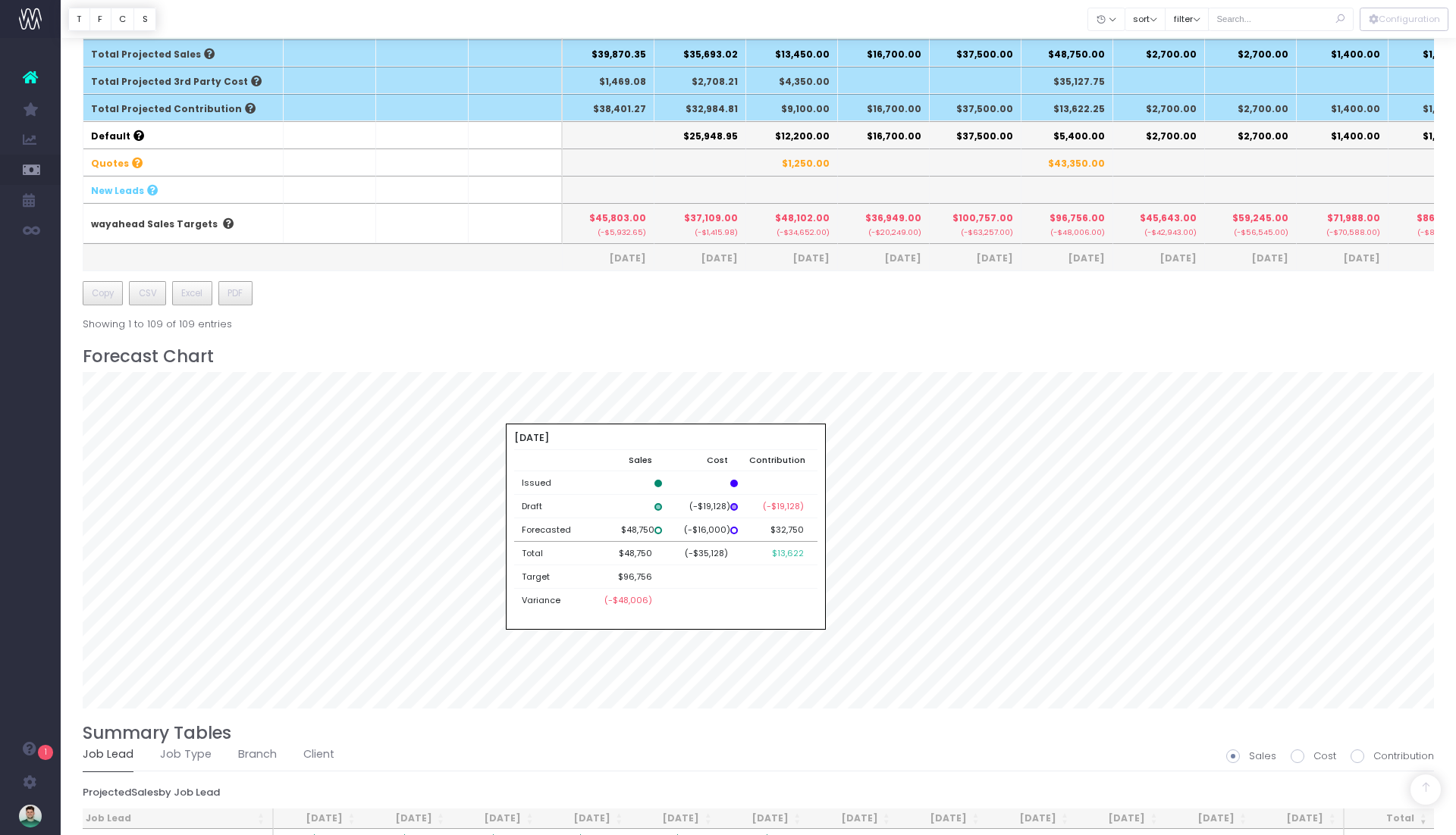
scroll to position [1019, 0]
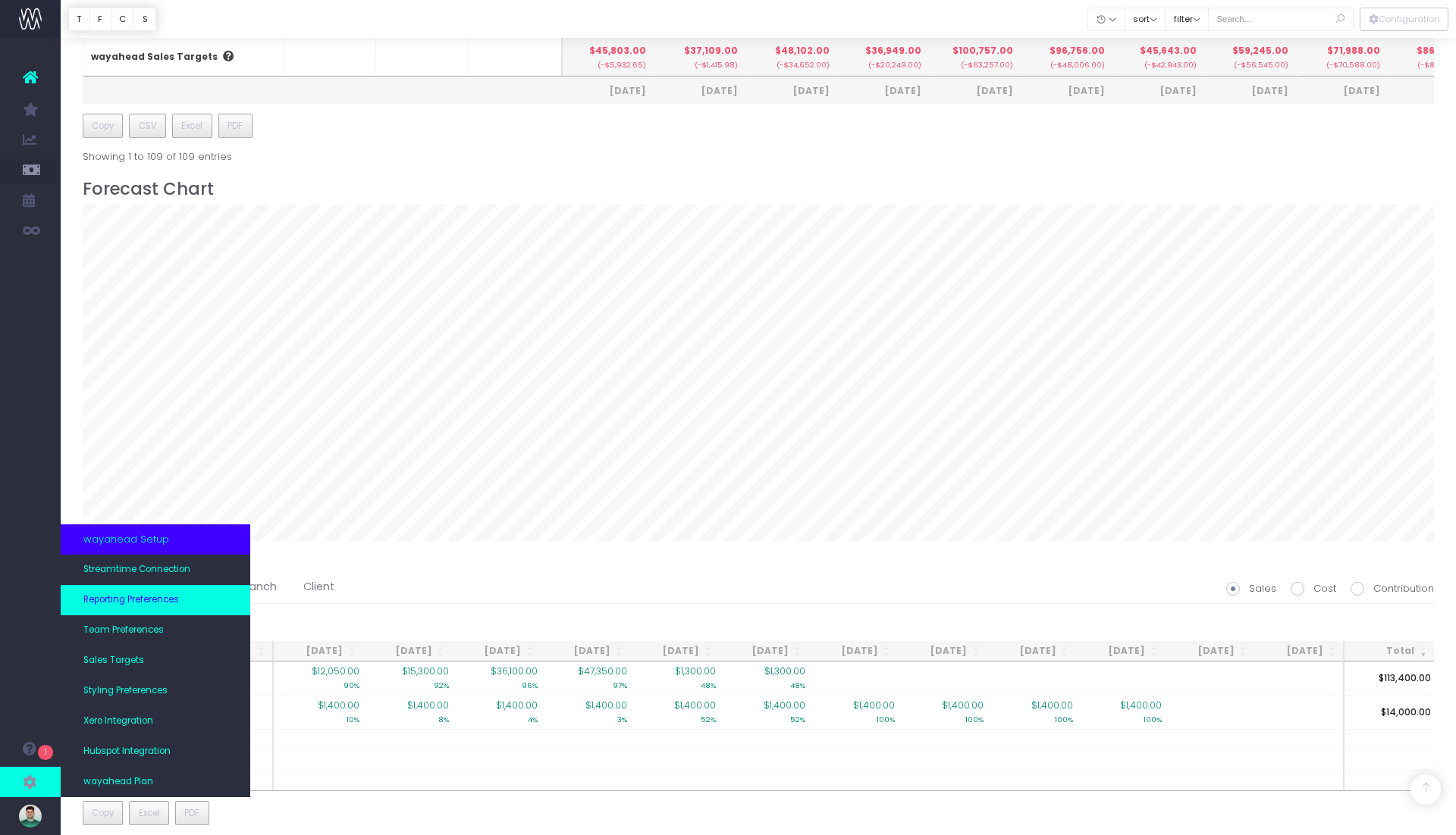
click at [143, 604] on span "Reporting Preferences" at bounding box center [130, 600] width 96 height 14
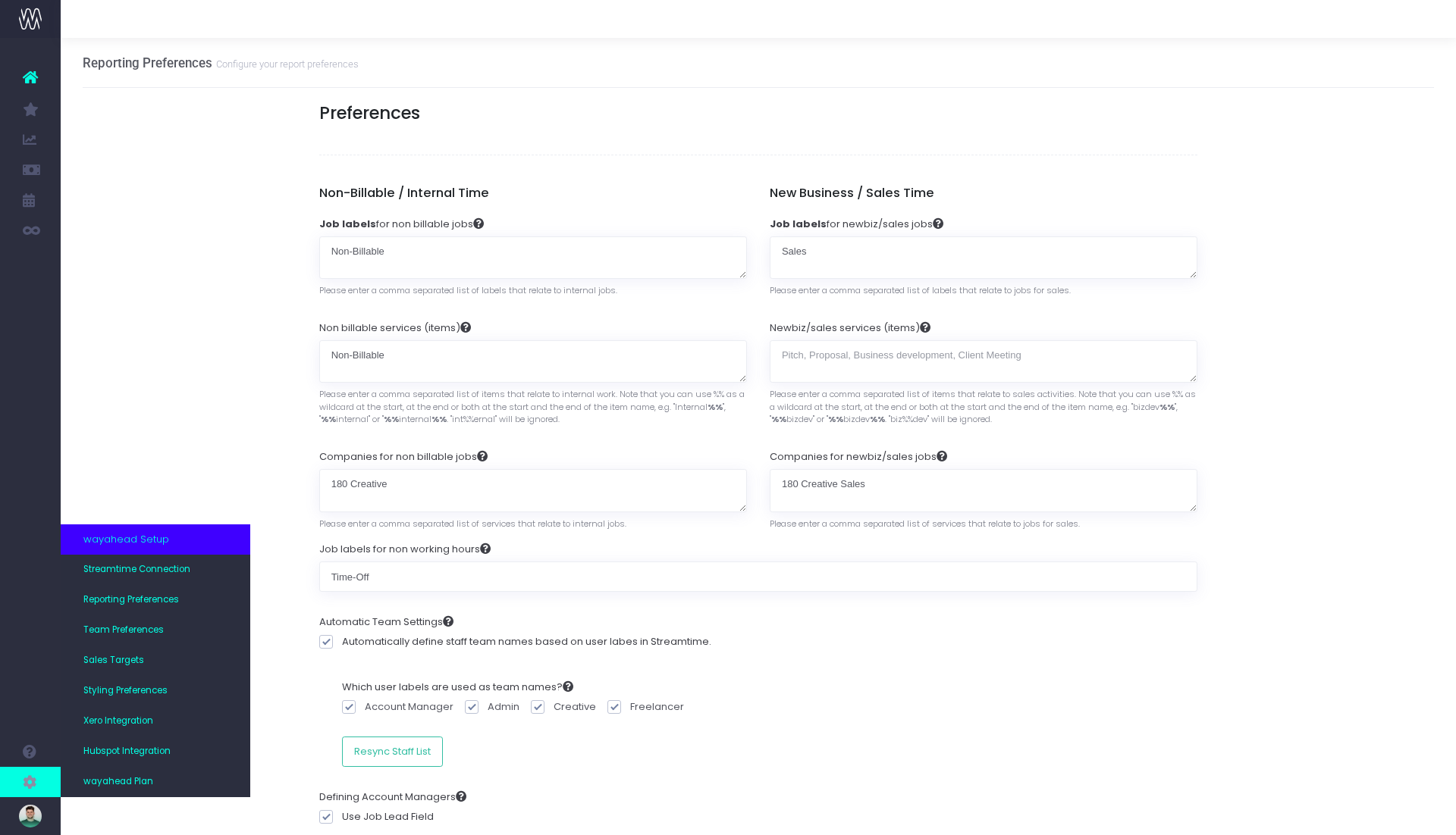
click at [28, 786] on icon at bounding box center [31, 782] width 15 height 16
click at [124, 658] on span "Sales Targets" at bounding box center [113, 661] width 61 height 14
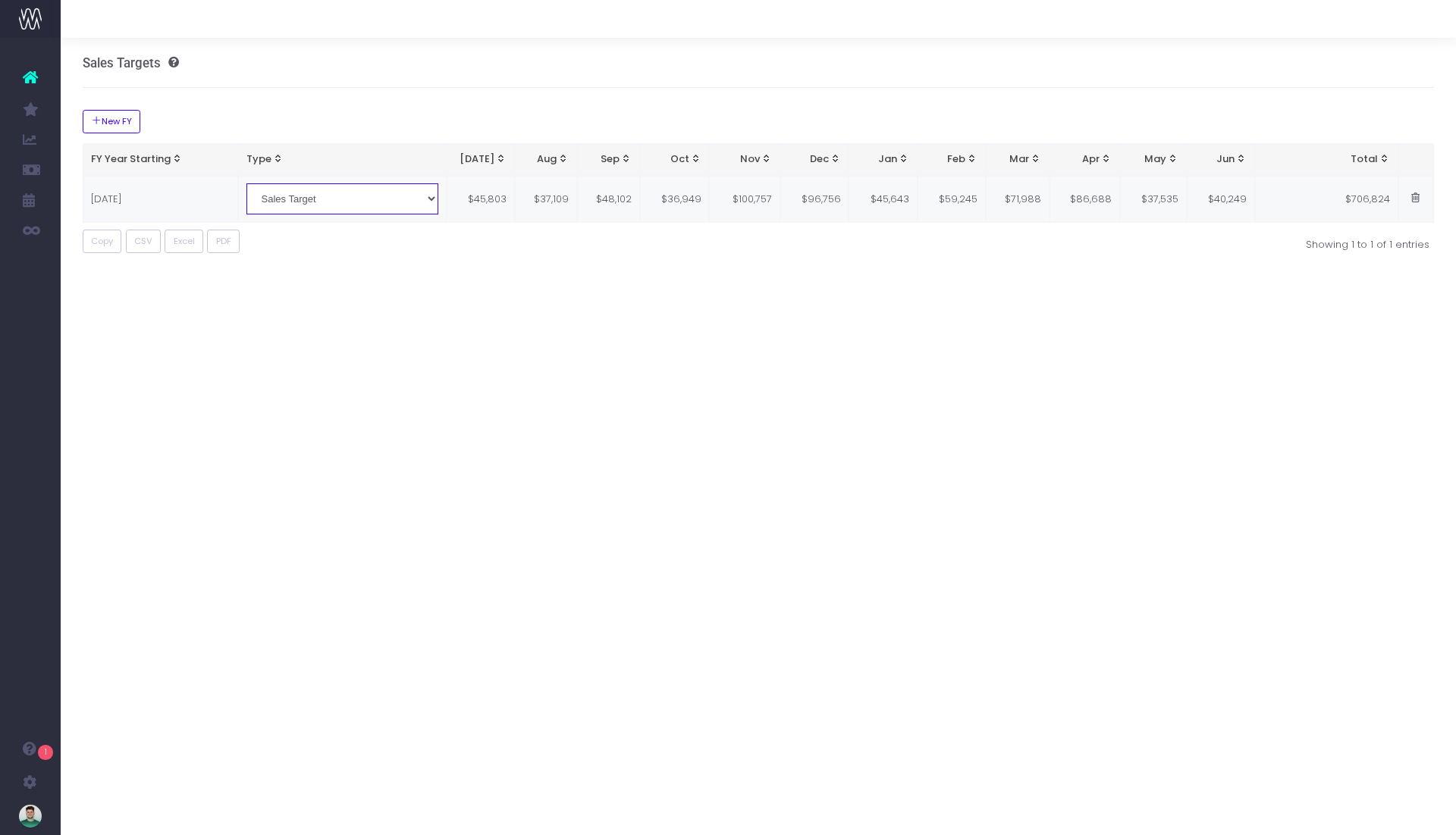
click at [390, 202] on select "Sales Target Contribution Target" at bounding box center [342, 198] width 192 height 30
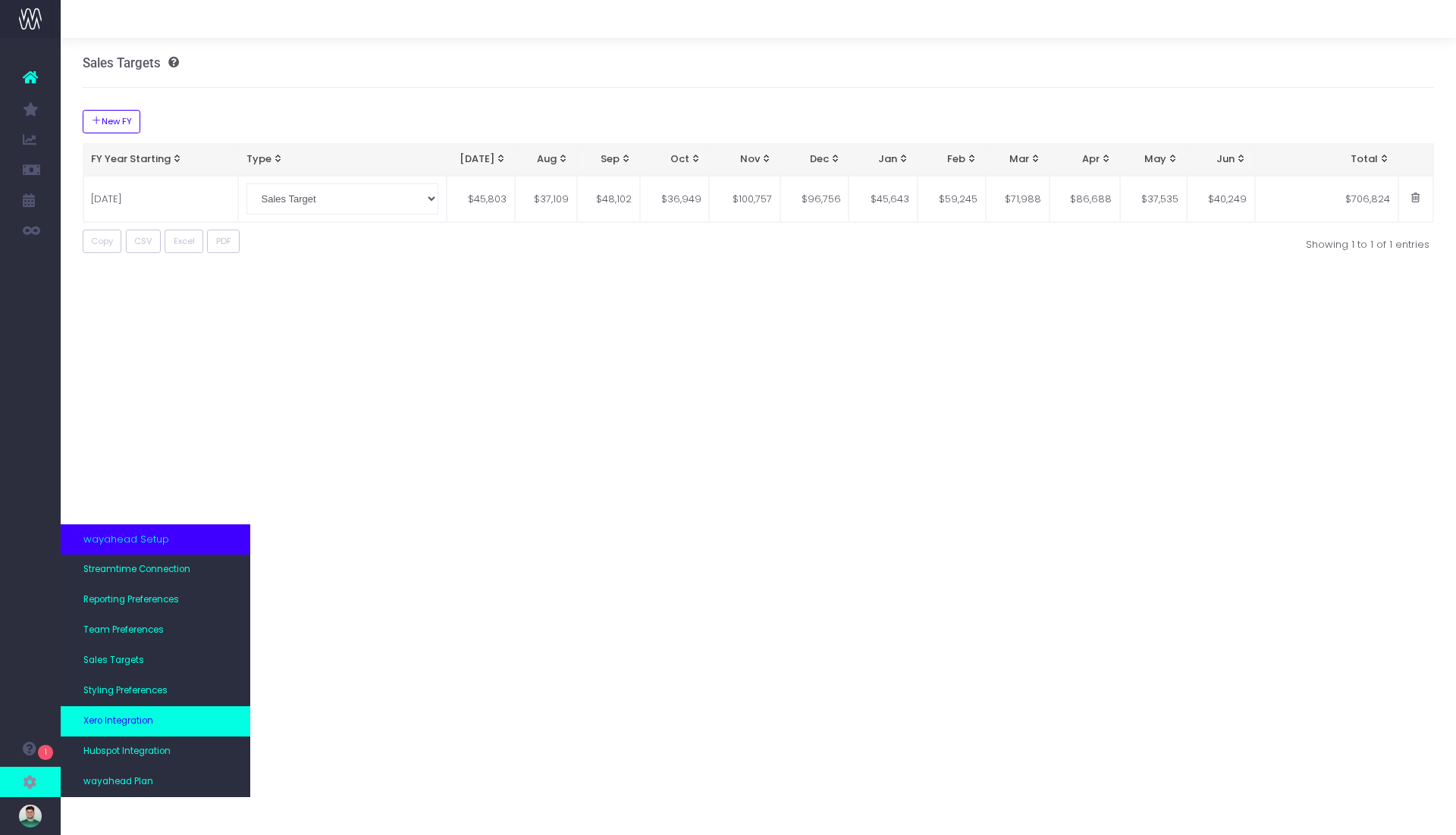
click at [126, 707] on link "Xero Integration" at bounding box center [155, 721] width 189 height 30
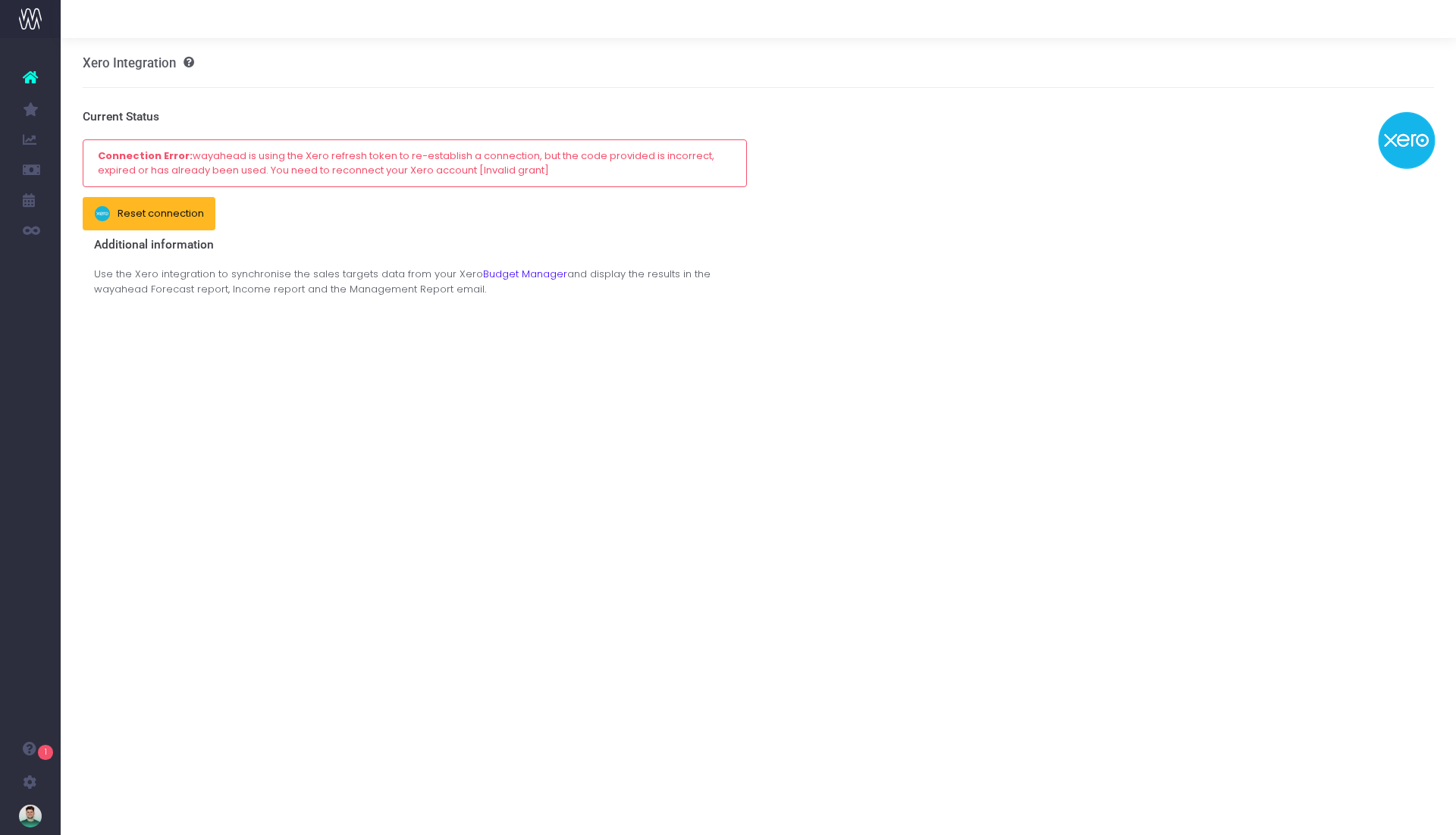
click at [178, 212] on link "Reset connection" at bounding box center [150, 213] width 133 height 34
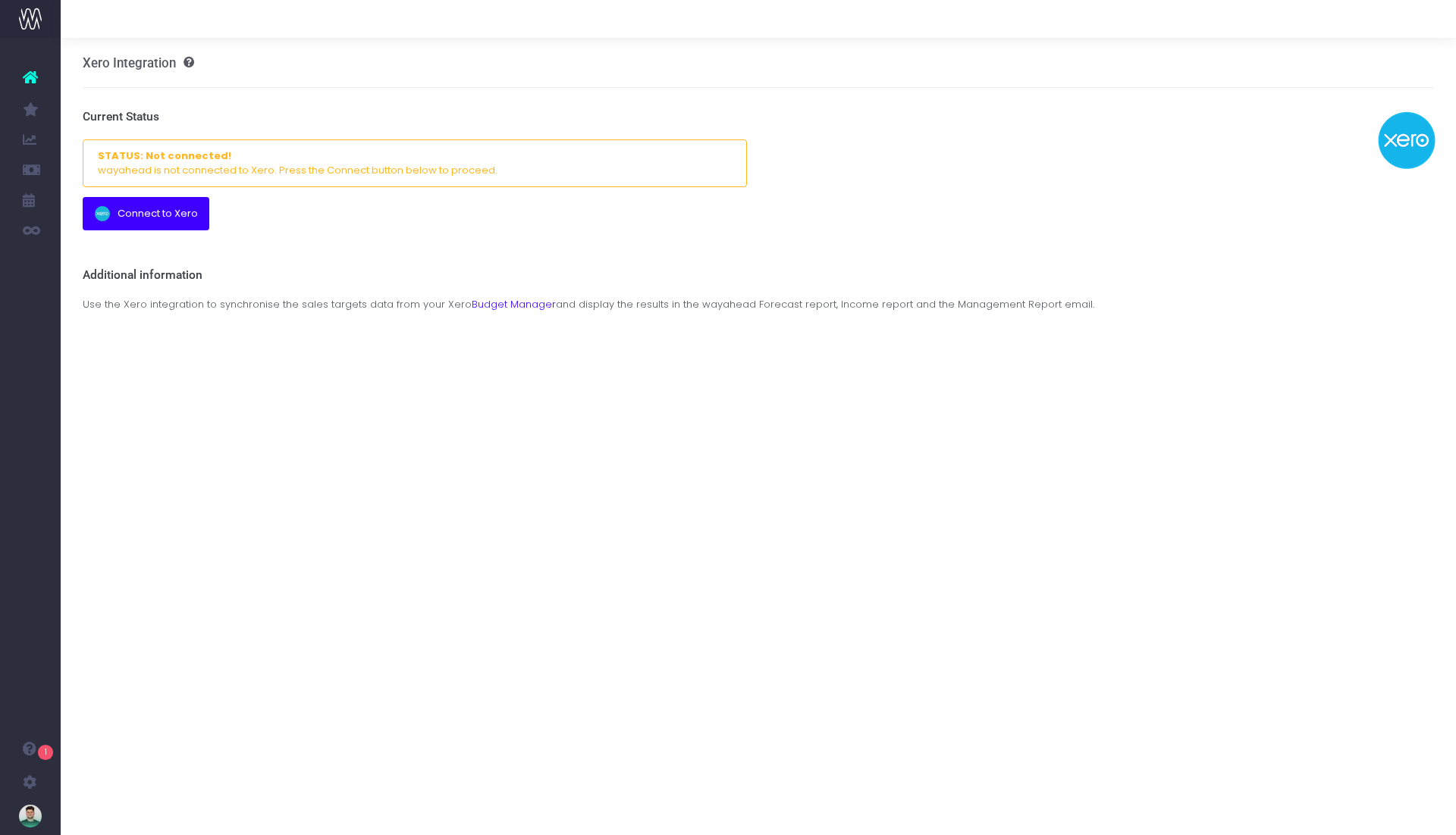
click at [182, 209] on link "Connect to Xero" at bounding box center [147, 213] width 127 height 34
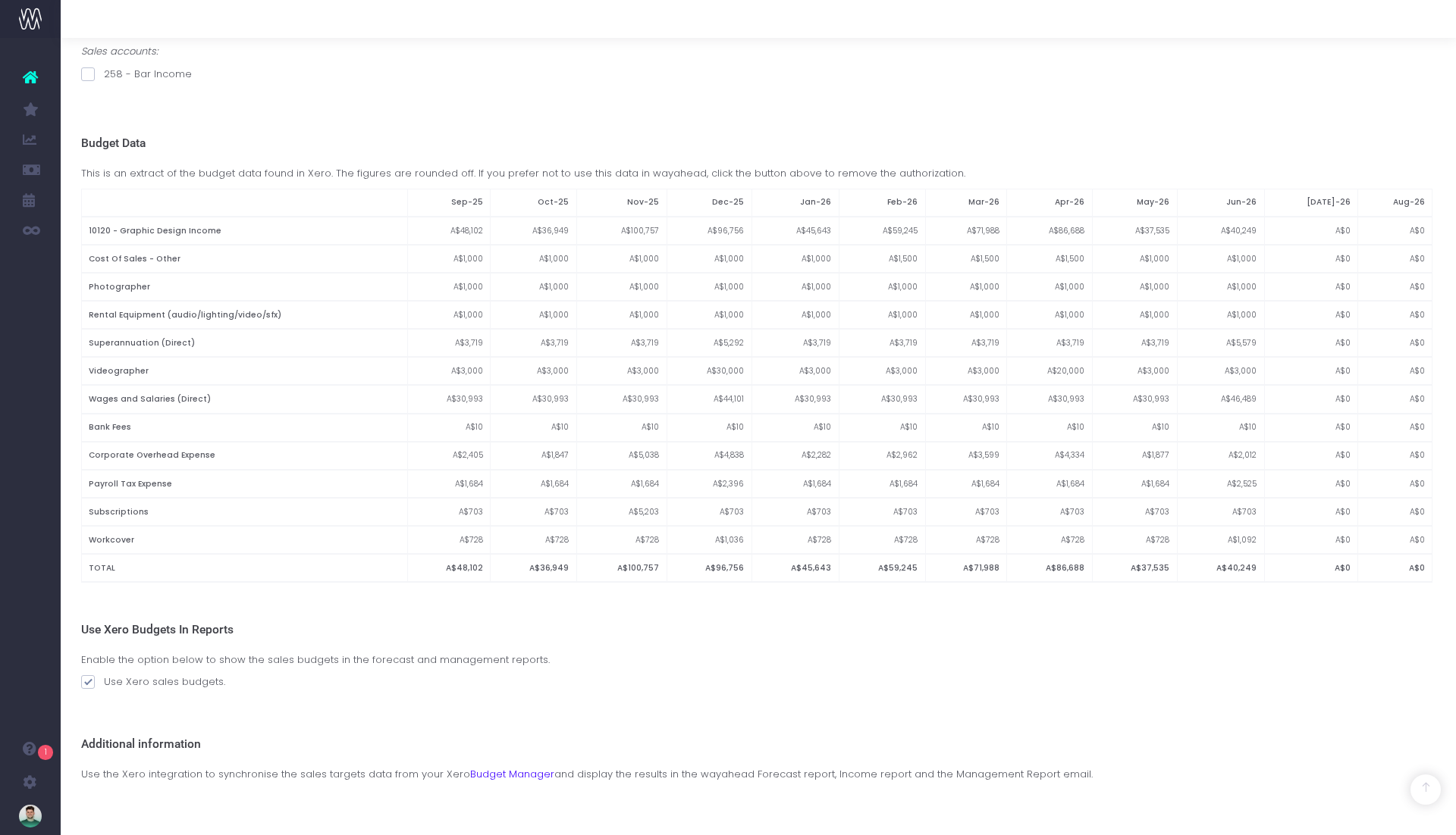
scroll to position [0, 2]
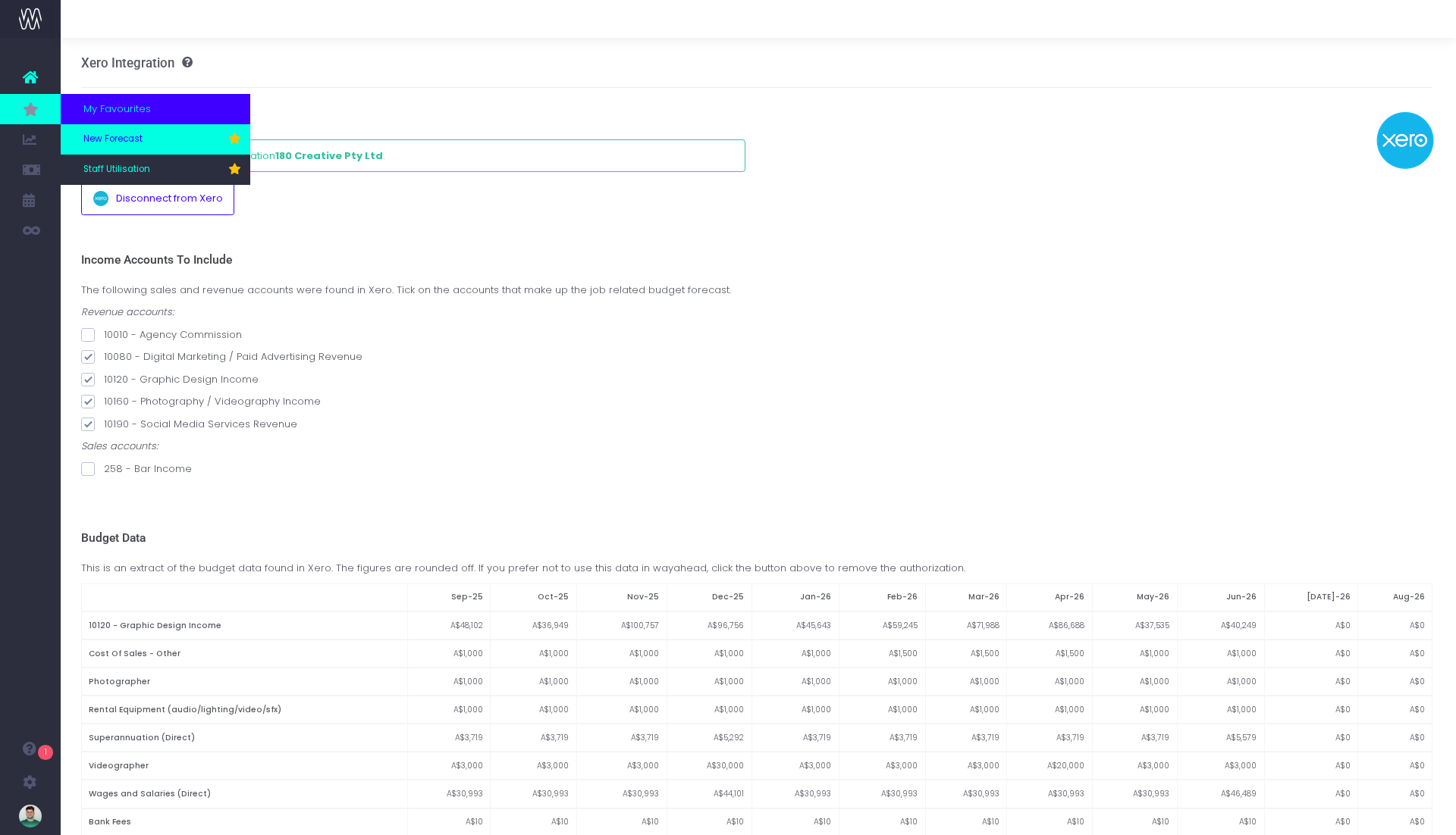
click at [110, 143] on span "New Forecast" at bounding box center [112, 139] width 59 height 14
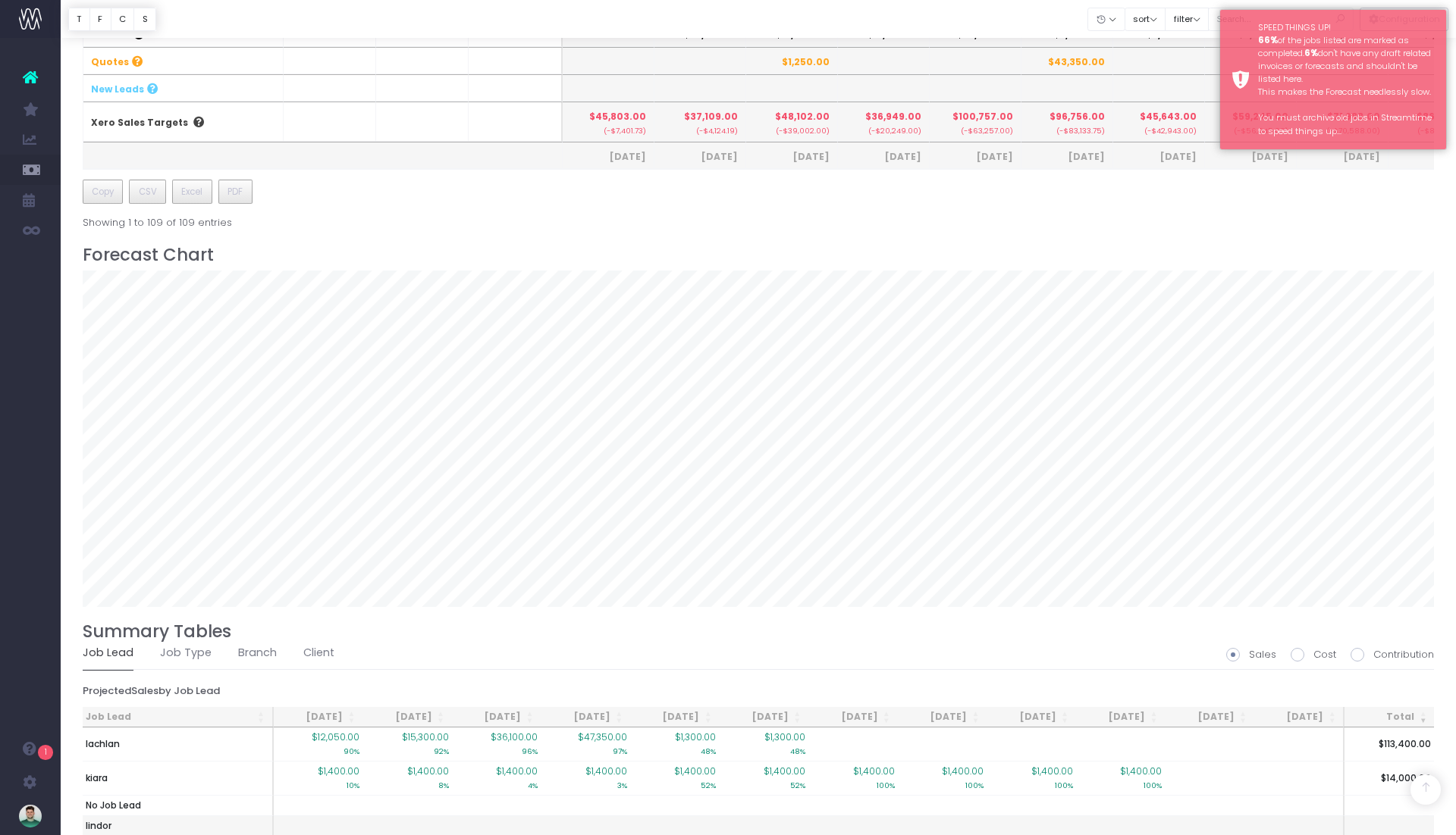
scroll to position [934, 0]
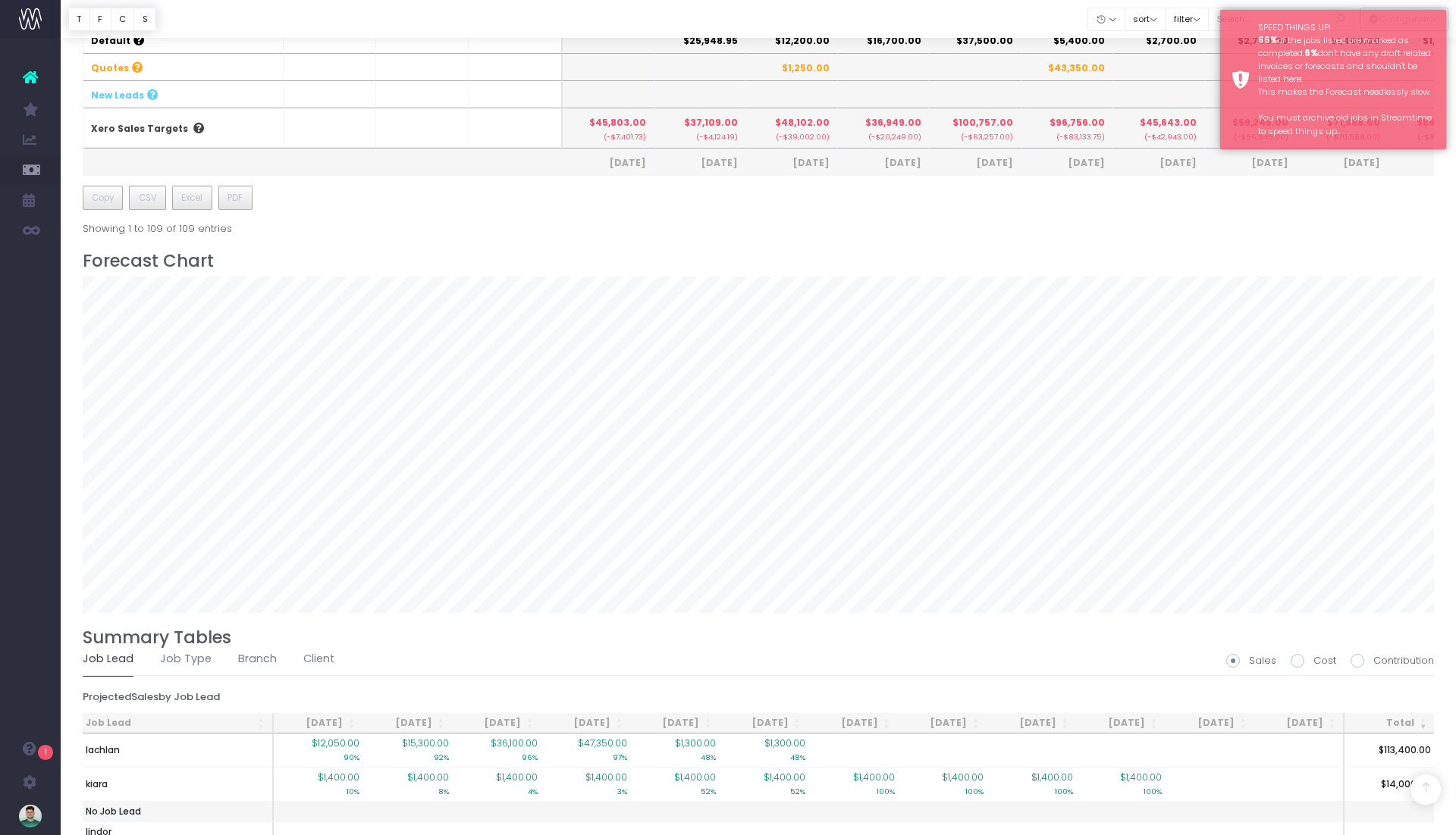
scroll to position [1019, 0]
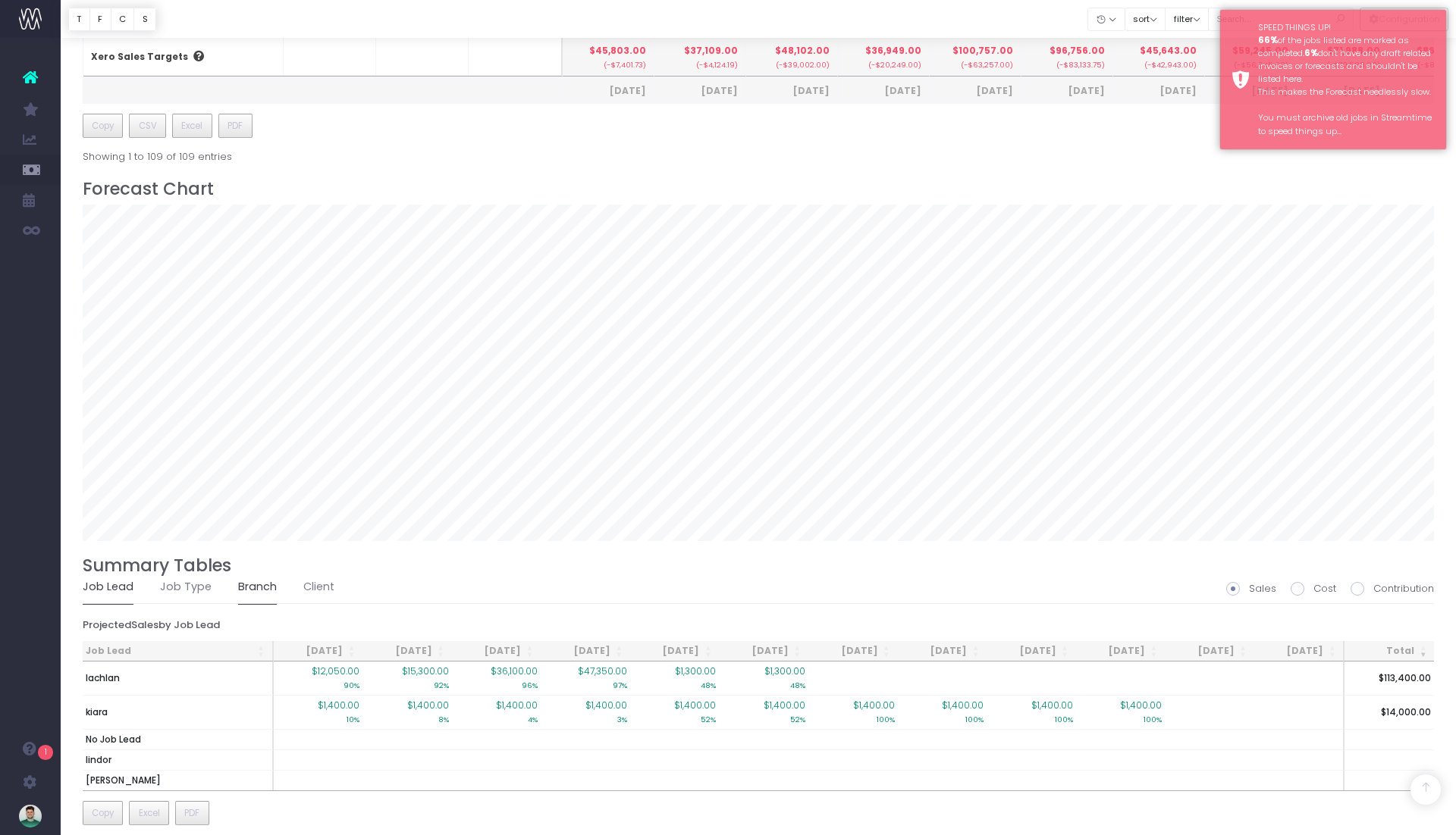
click at [248, 573] on link "Branch" at bounding box center [258, 588] width 39 height 35
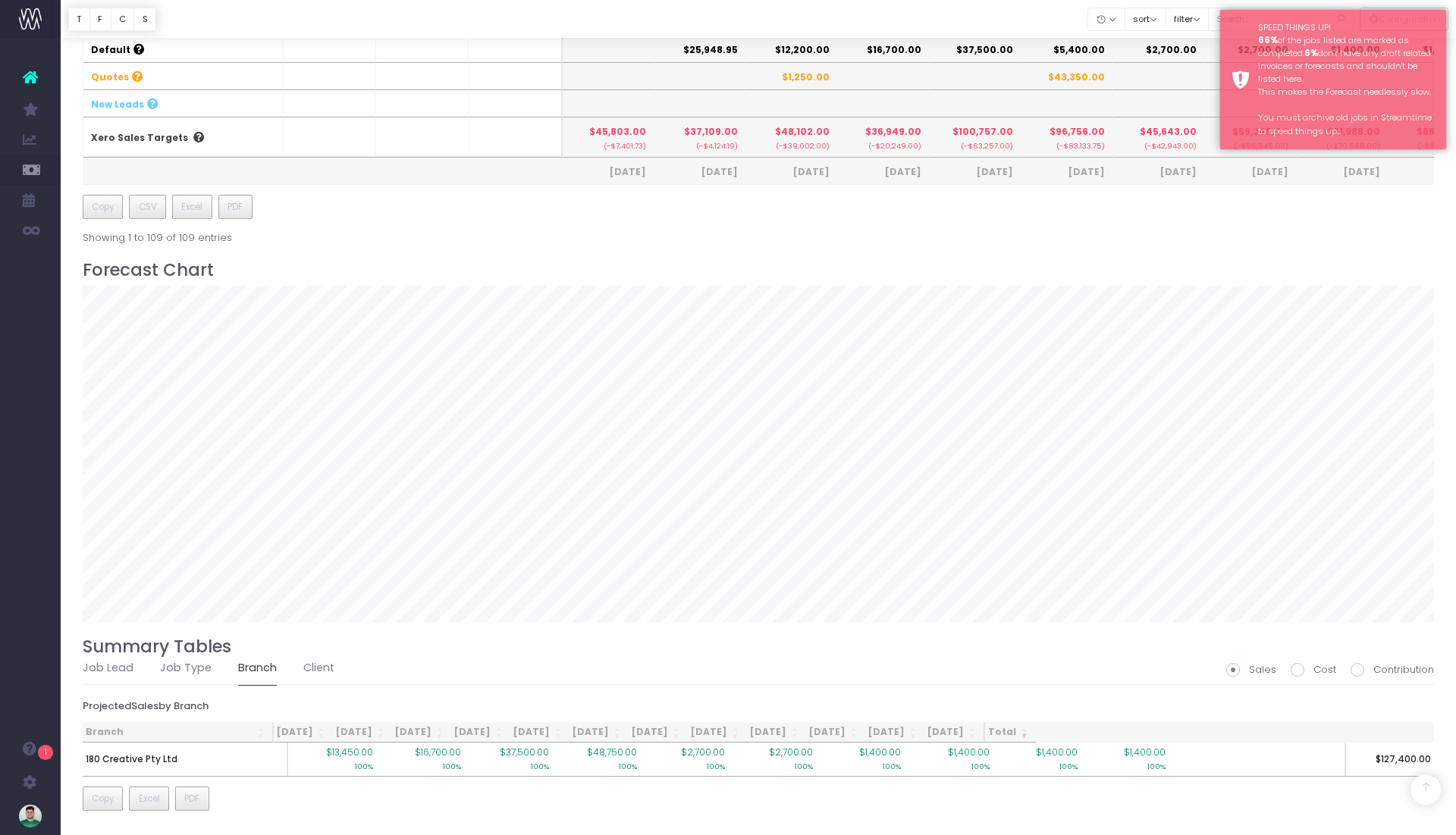
scroll to position [926, 0]
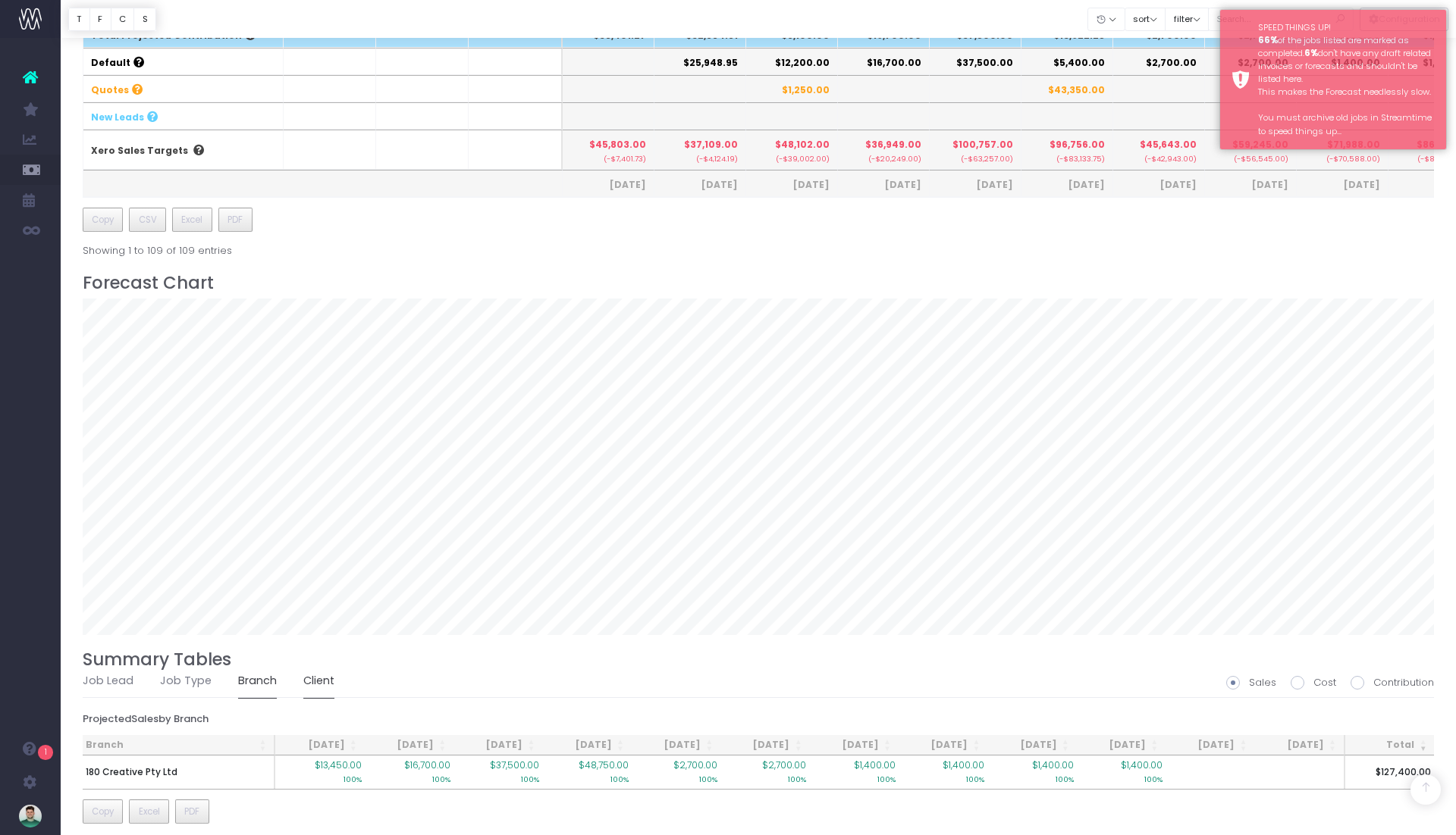
click at [307, 673] on link "Client" at bounding box center [319, 682] width 31 height 35
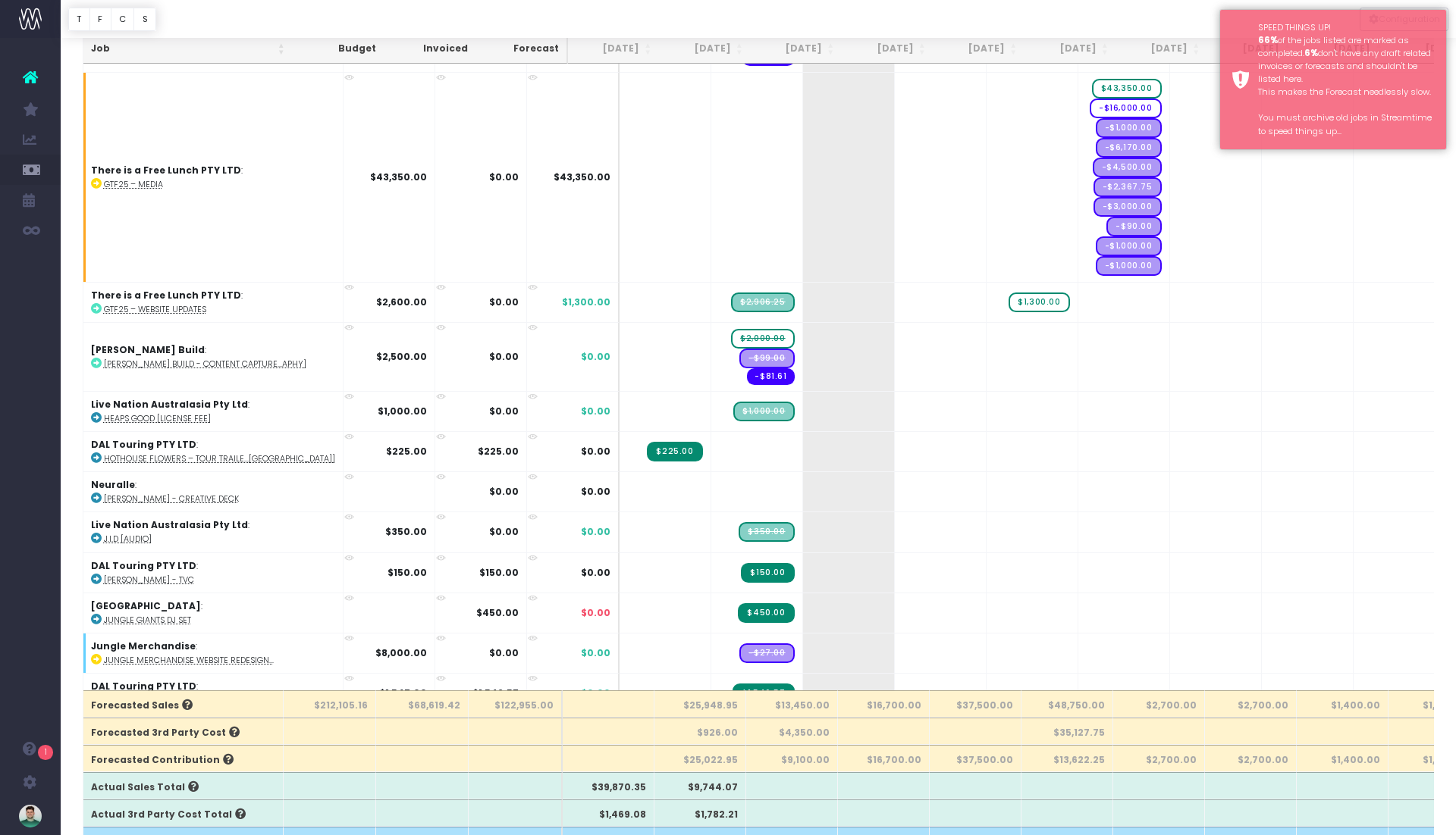
scroll to position [0, 0]
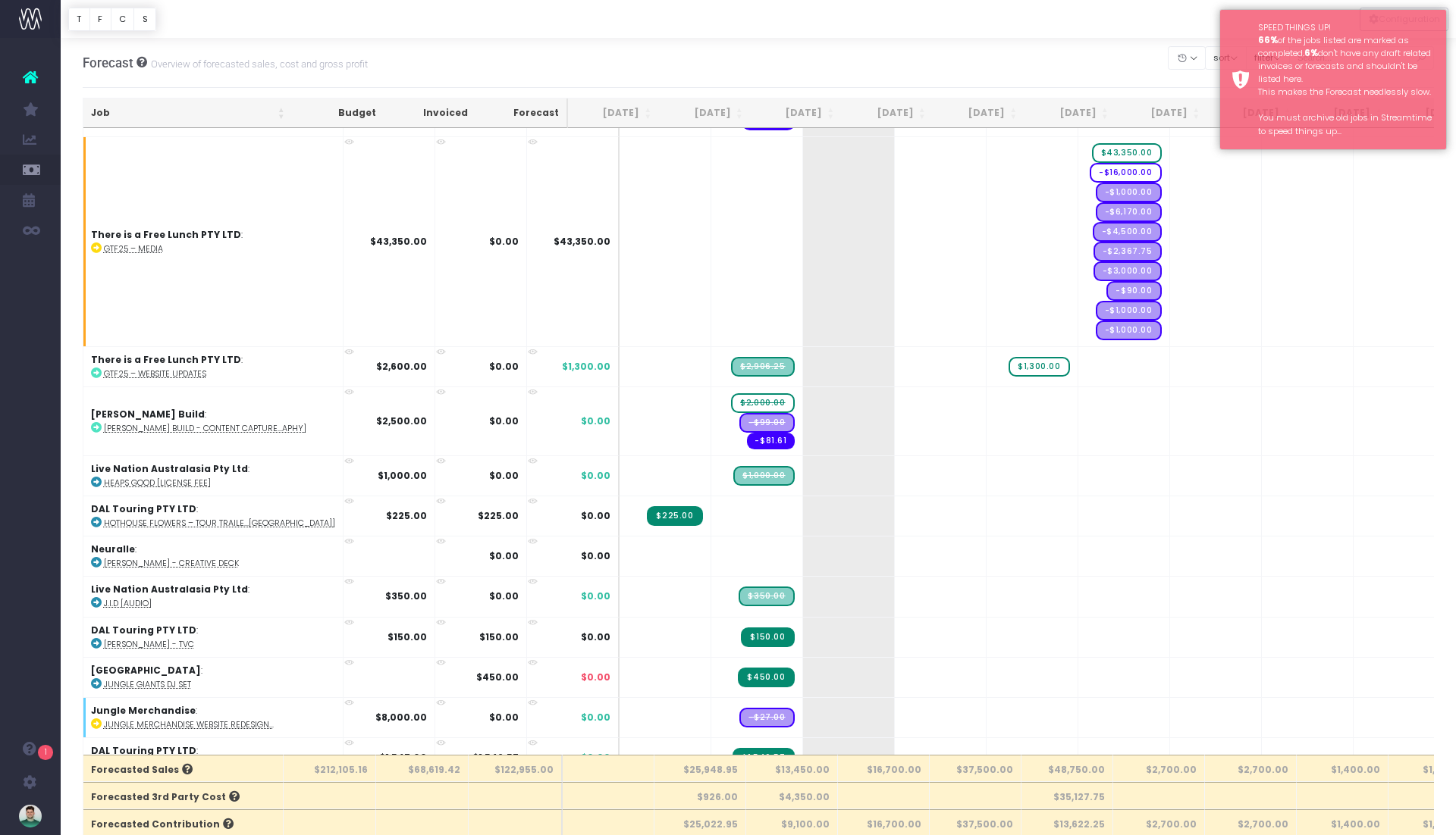
click at [989, 46] on div "Forecast Overview of forecasted sales, cost and gross profit Clear Filters Hide…" at bounding box center [759, 63] width 1352 height 50
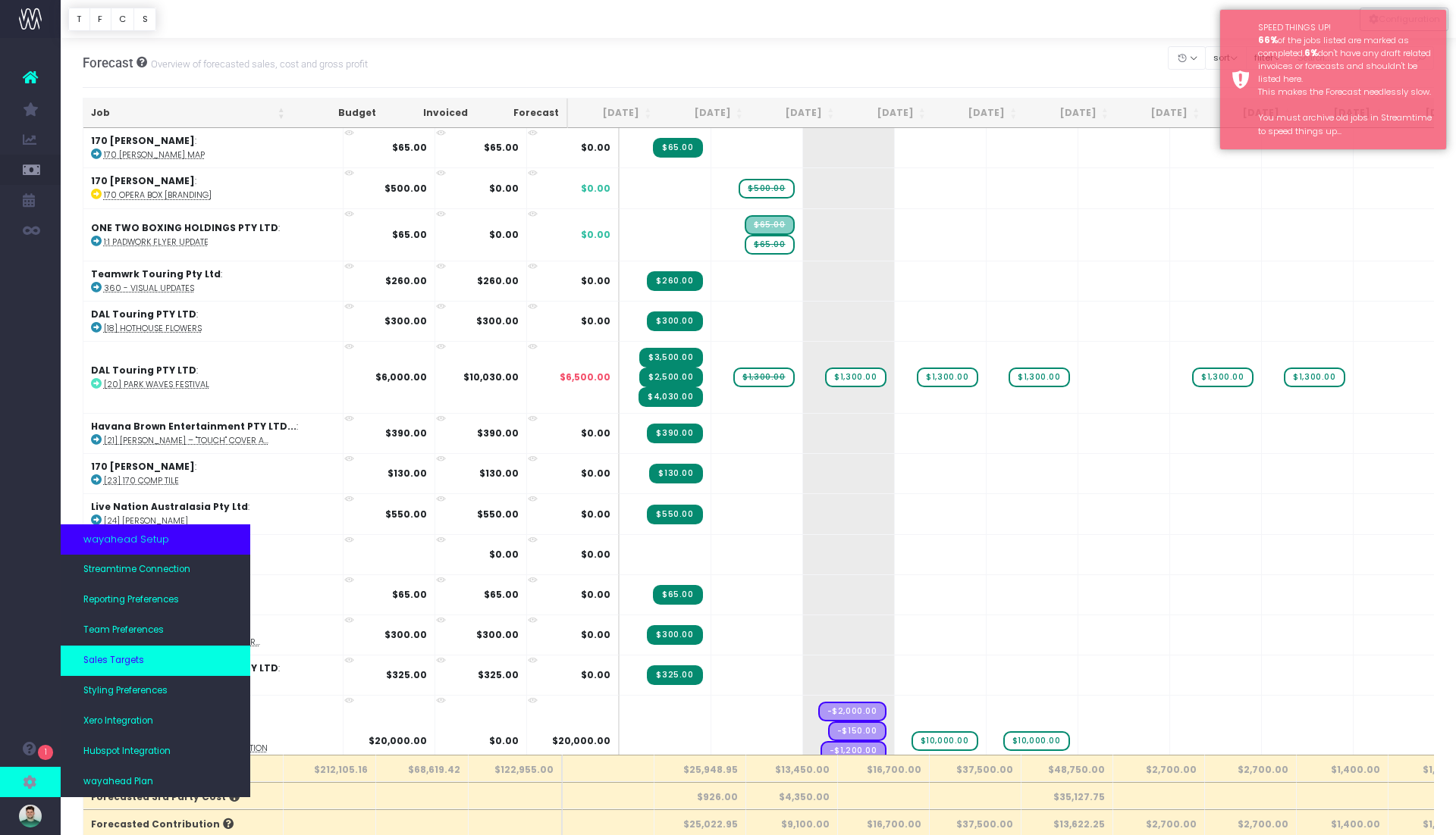
click at [132, 666] on span "Sales Targets" at bounding box center [113, 661] width 61 height 14
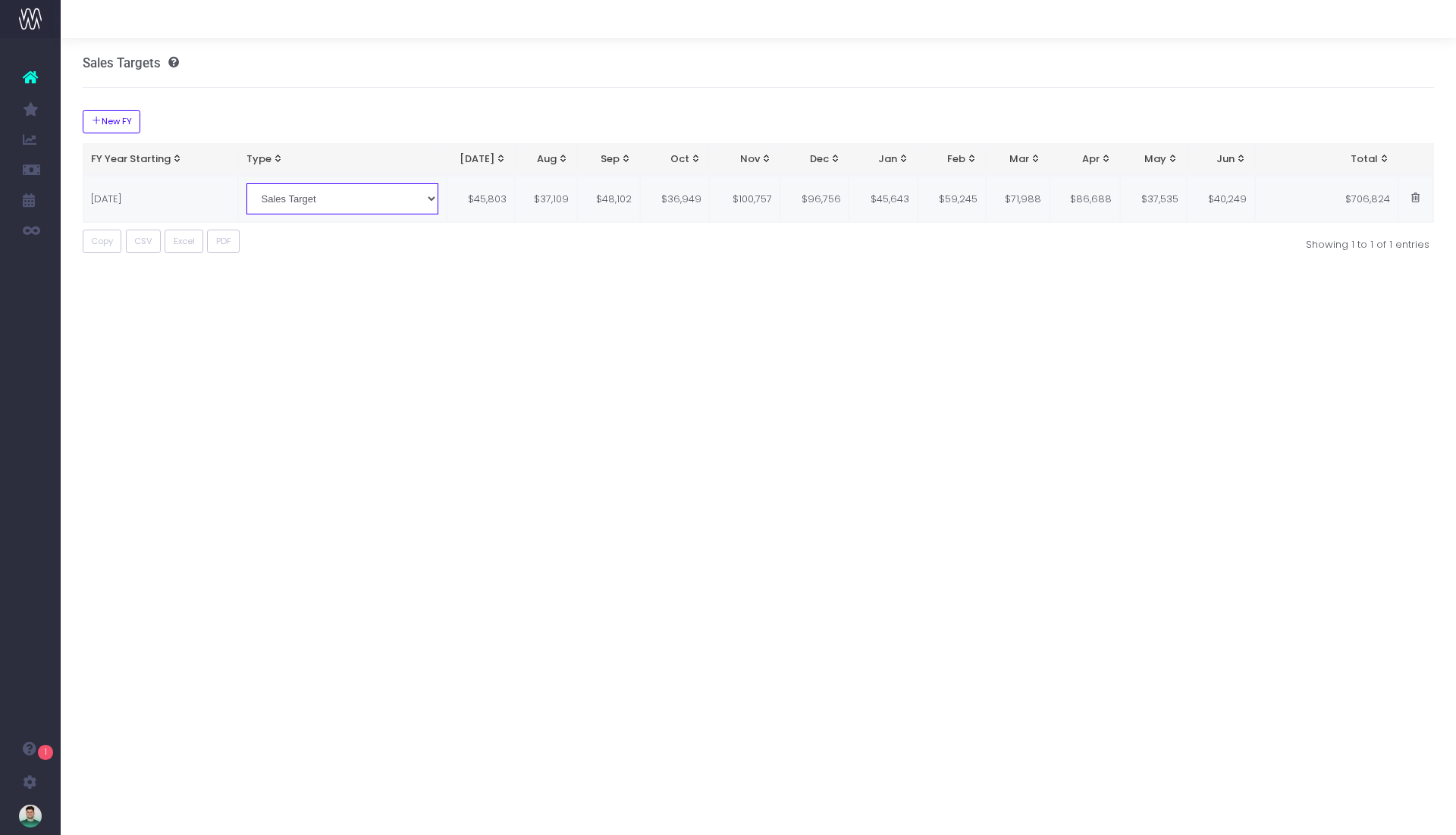
click at [415, 203] on select "Sales Target Contribution Target" at bounding box center [342, 198] width 192 height 30
click at [1415, 196] on span at bounding box center [1414, 198] width 13 height 13
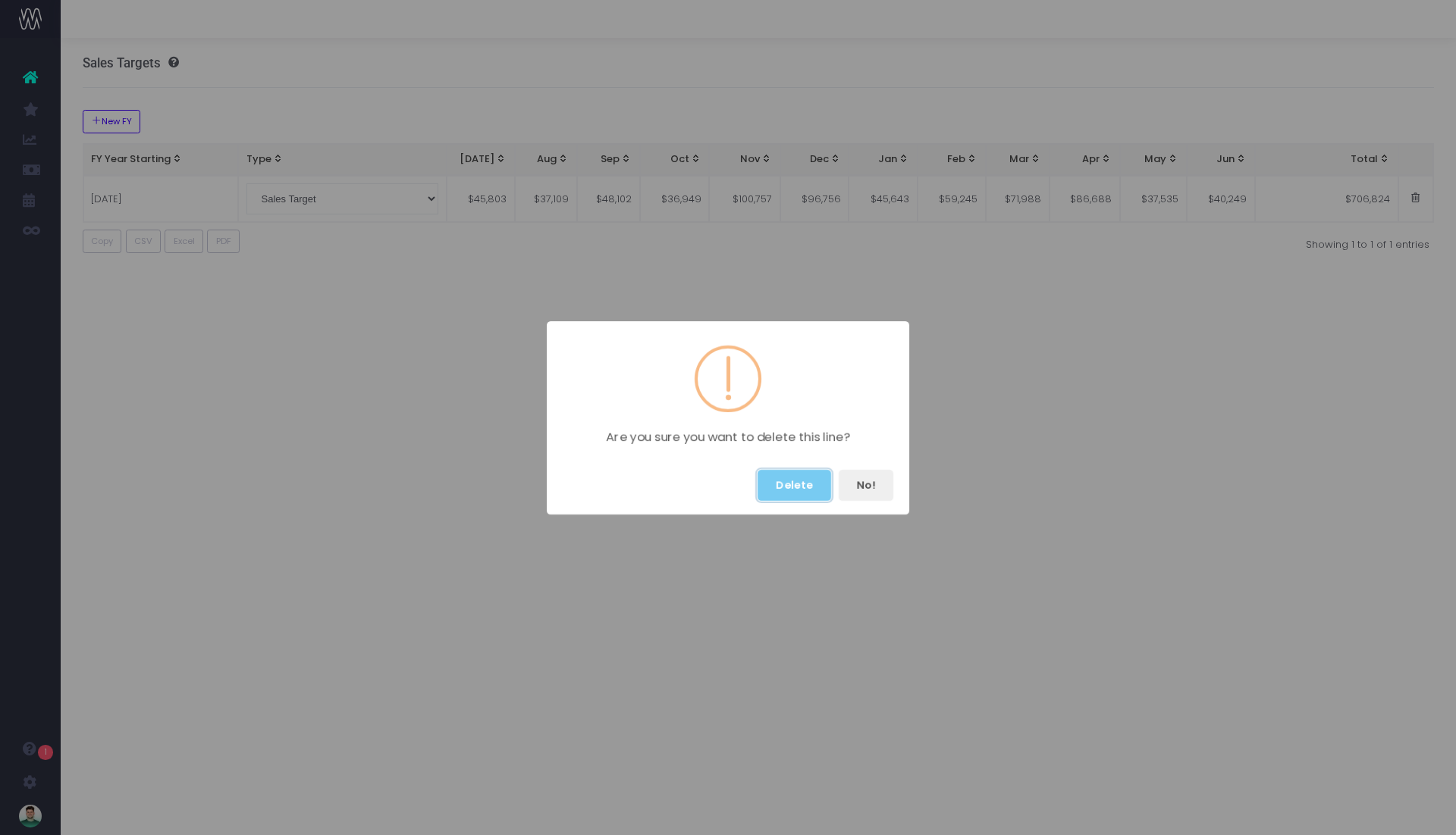
click at [805, 488] on button "Delete" at bounding box center [795, 486] width 73 height 31
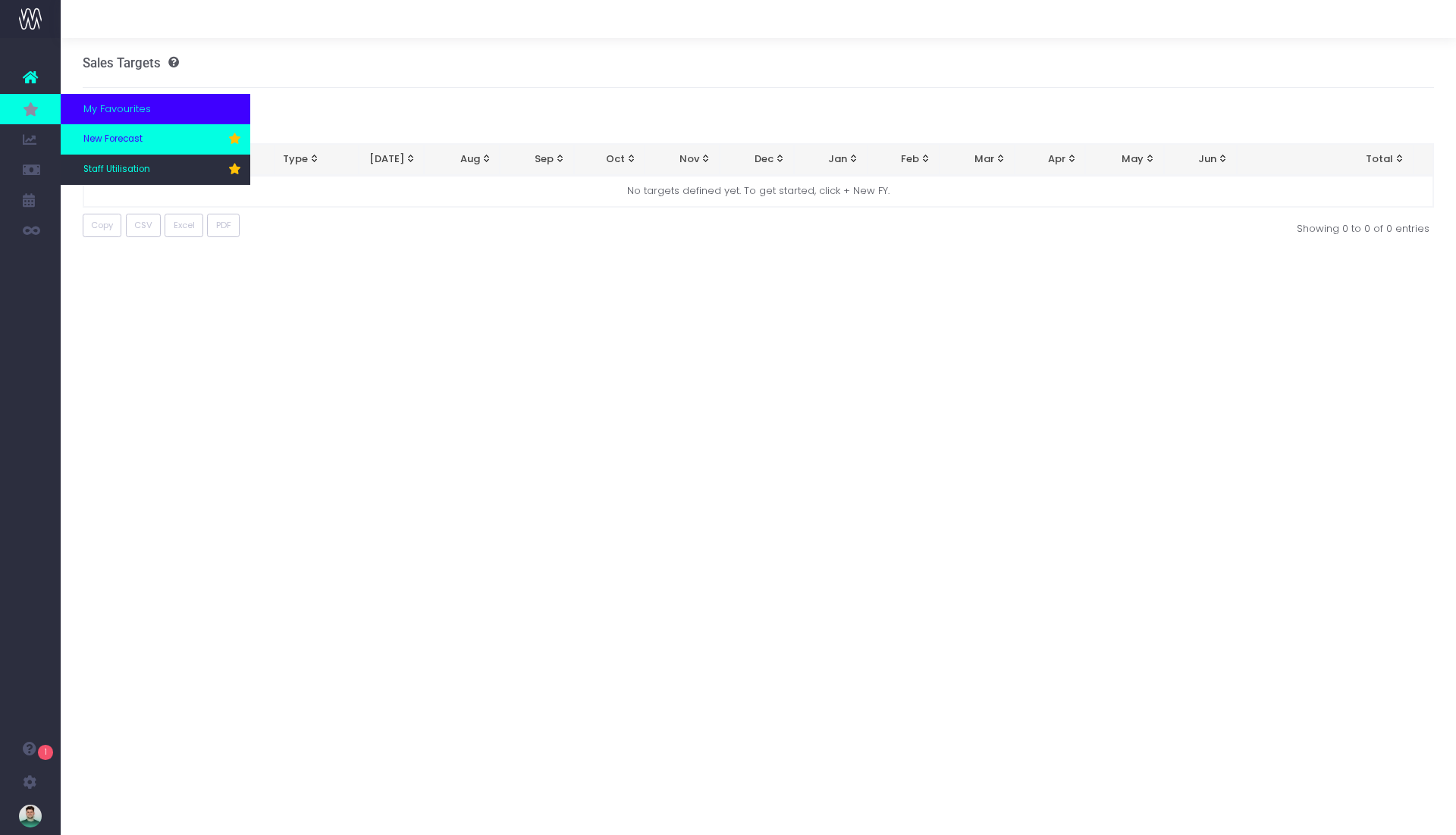
click at [107, 136] on span "New Forecast" at bounding box center [112, 139] width 59 height 14
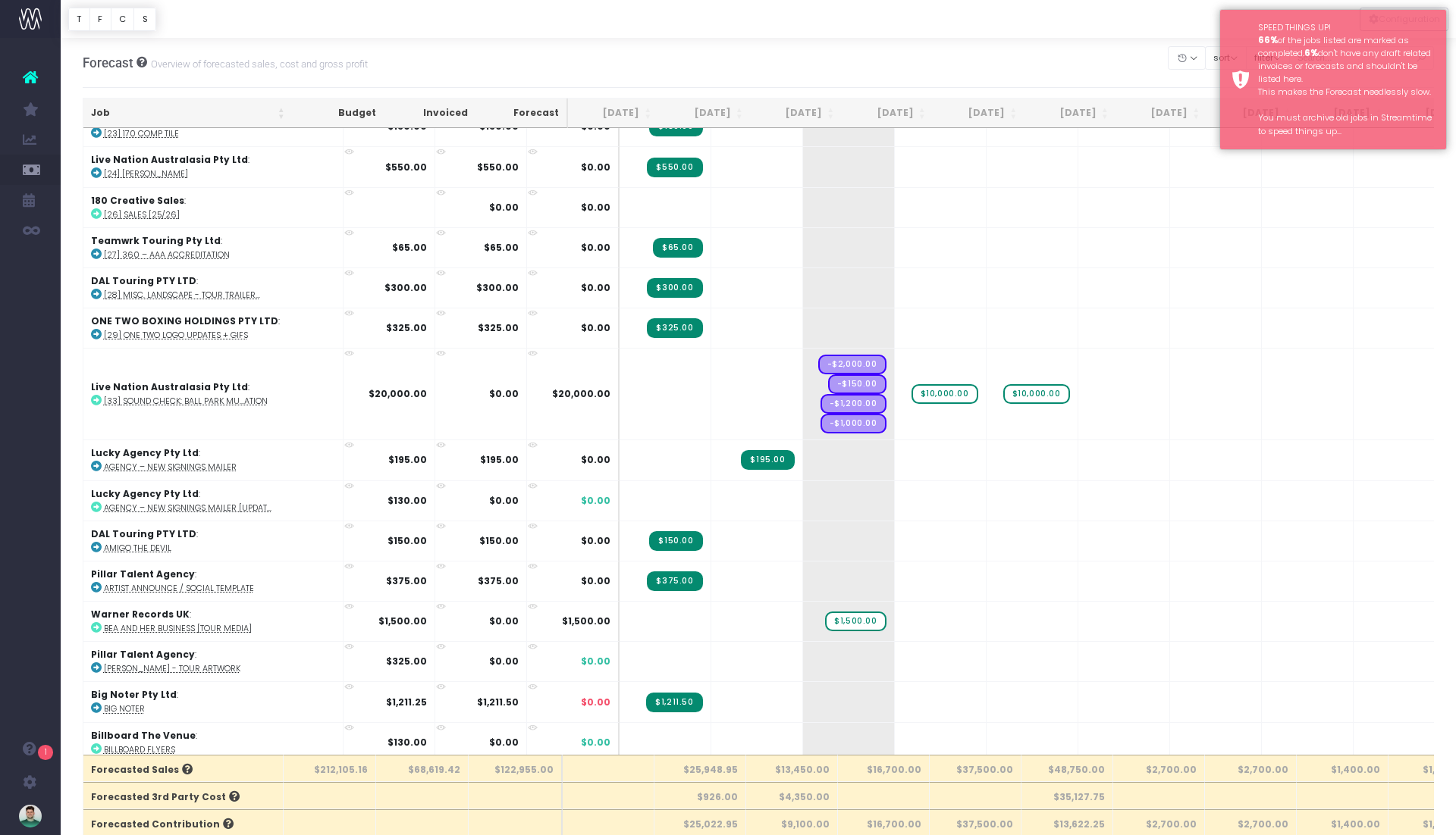
click at [1104, 25] on div at bounding box center [758, 18] width 1395 height 38
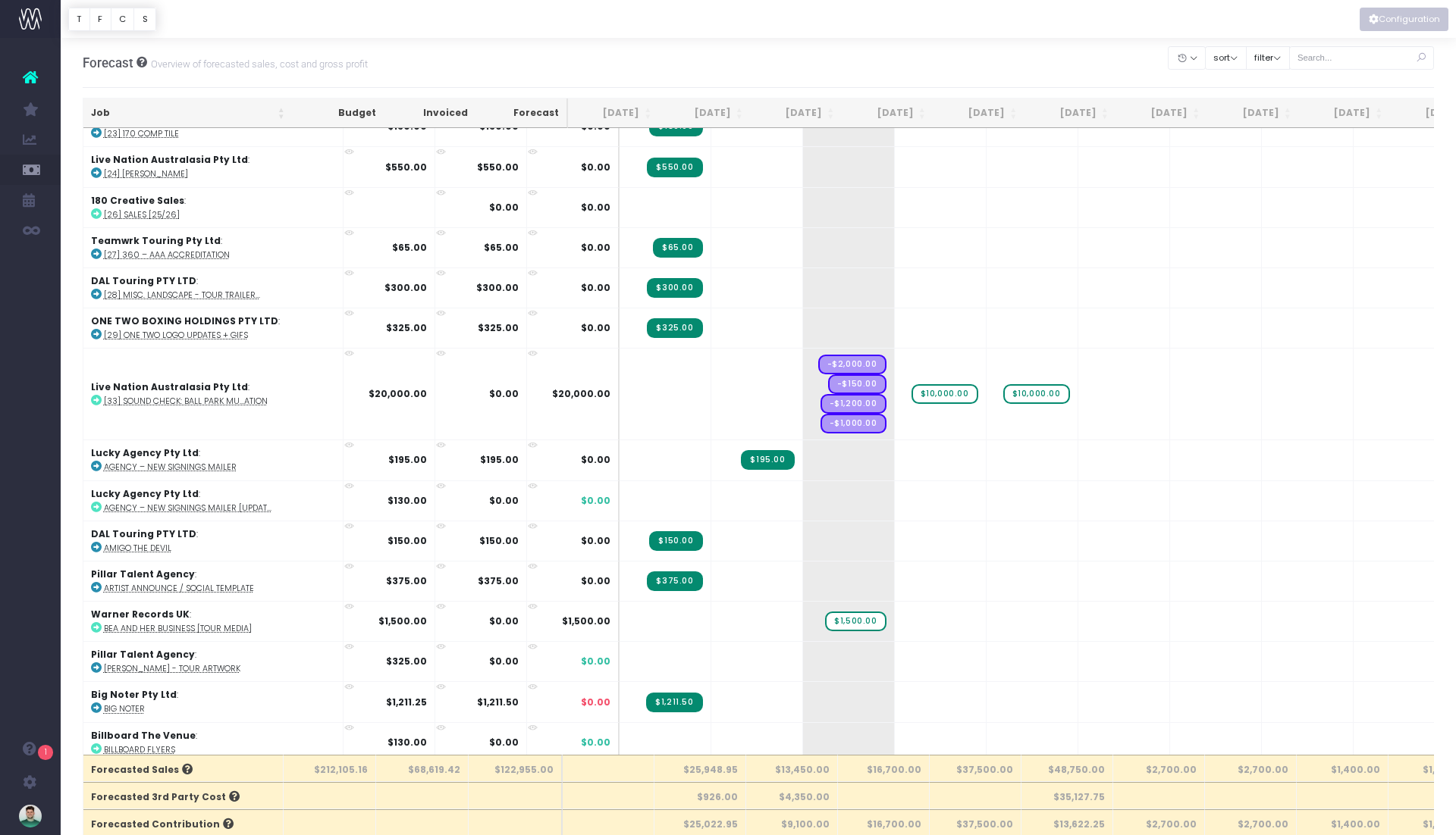
click at [1415, 19] on button "Configuration" at bounding box center [1404, 19] width 89 height 23
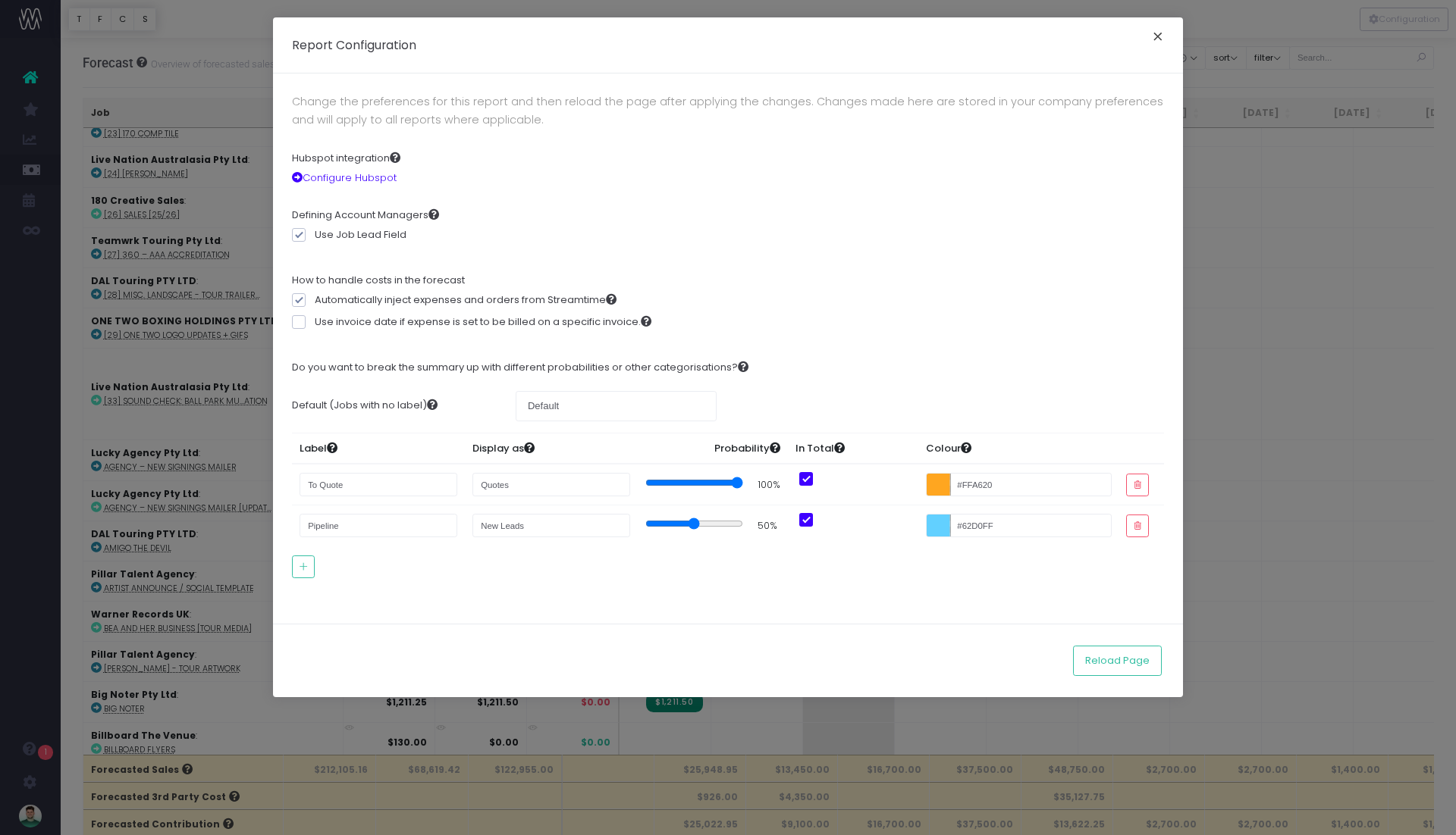
click at [1153, 37] on button "×" at bounding box center [1158, 38] width 32 height 24
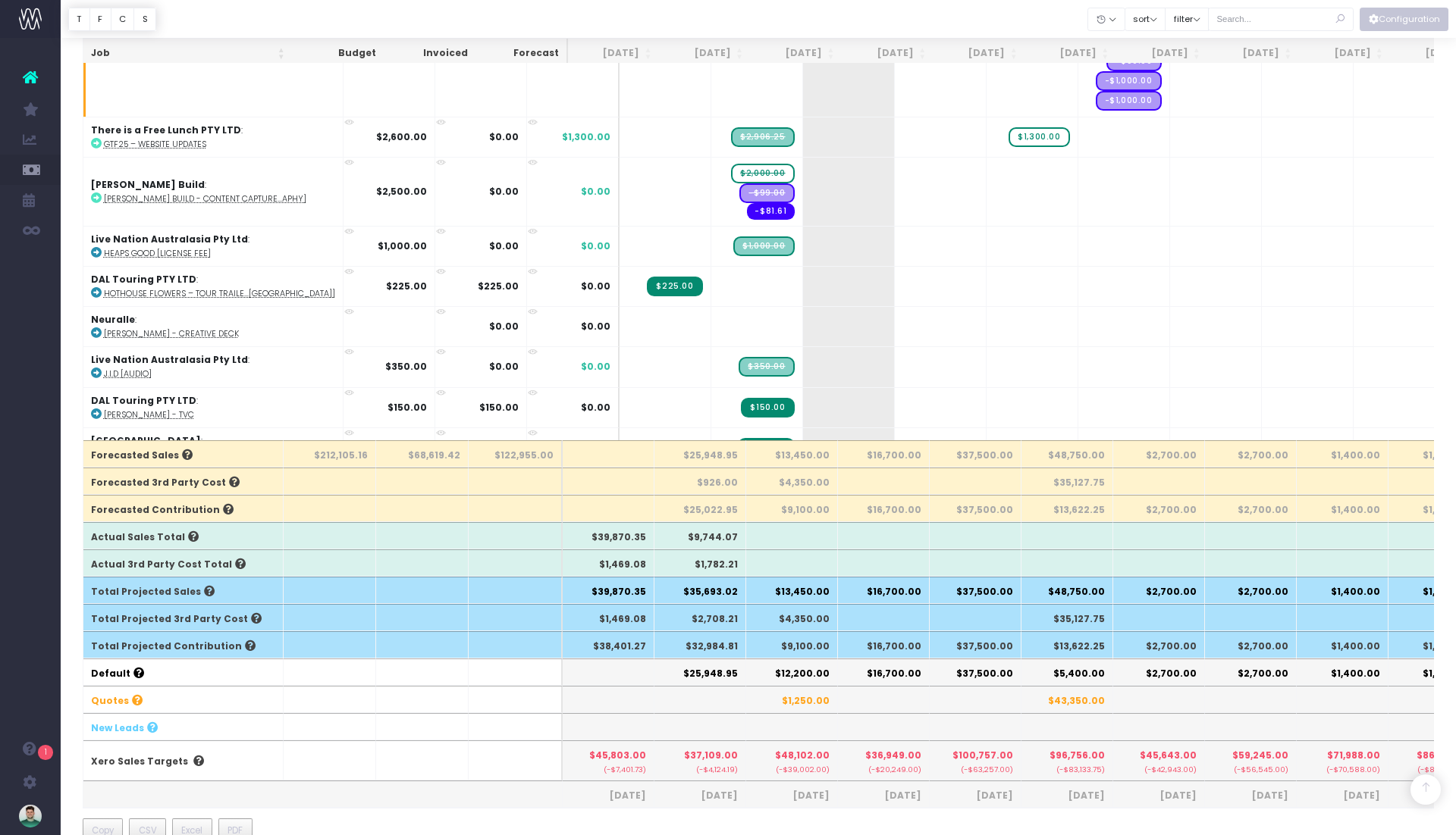
scroll to position [1761, 0]
